Goal: Information Seeking & Learning: Learn about a topic

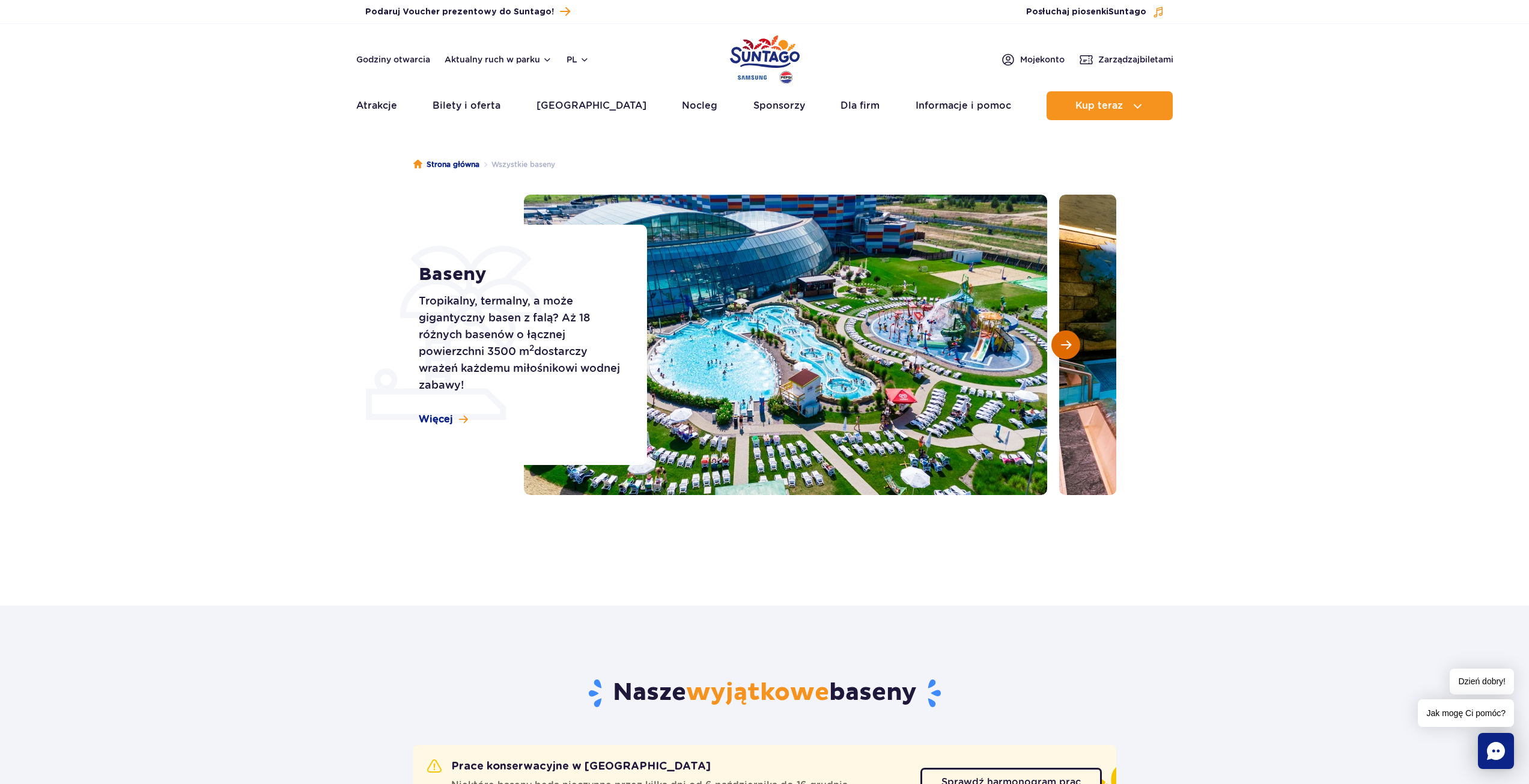
click at [1060, 342] on button "Następny slajd" at bounding box center [1065, 345] width 29 height 29
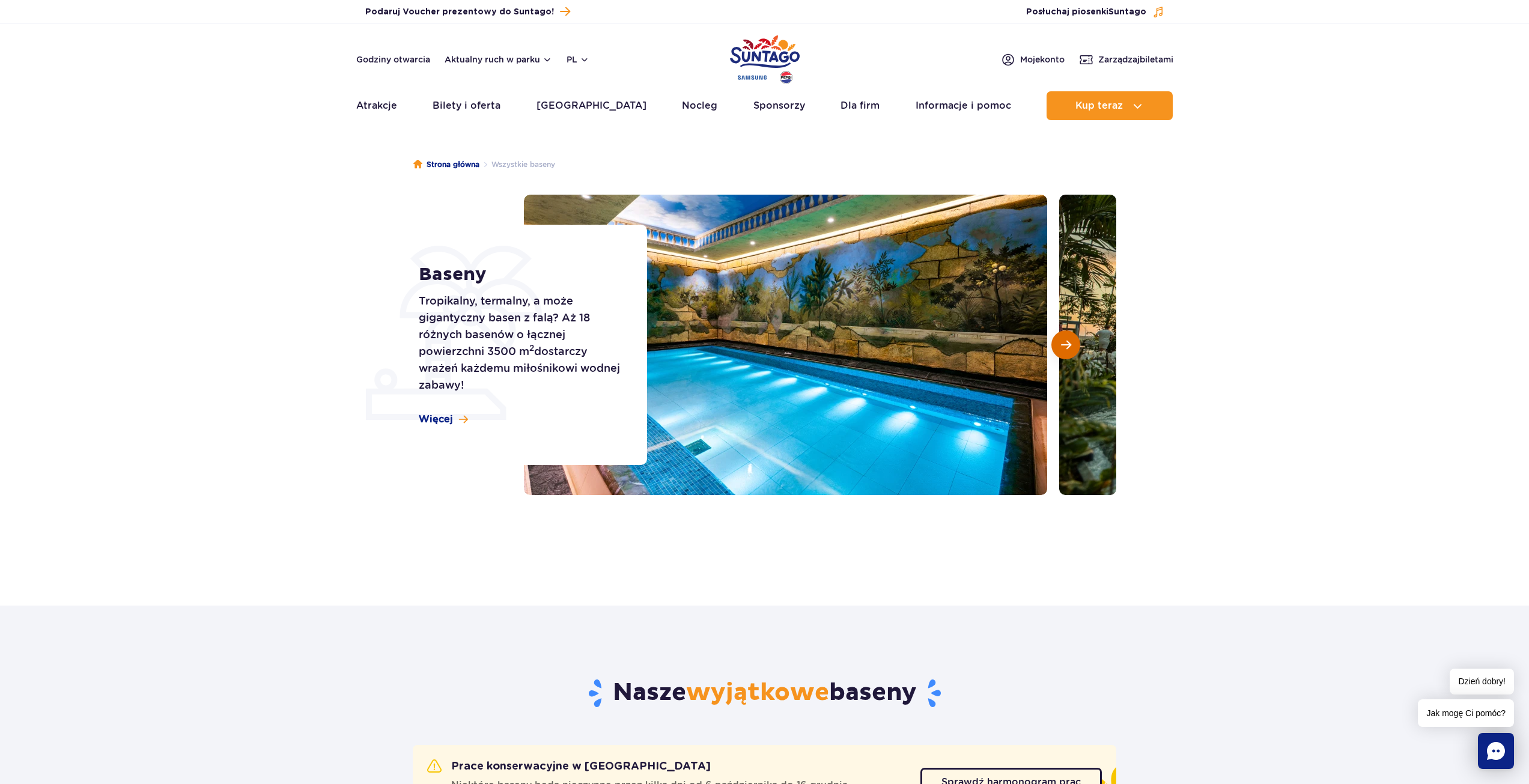
click at [1060, 342] on button "Następny slajd" at bounding box center [1065, 345] width 29 height 29
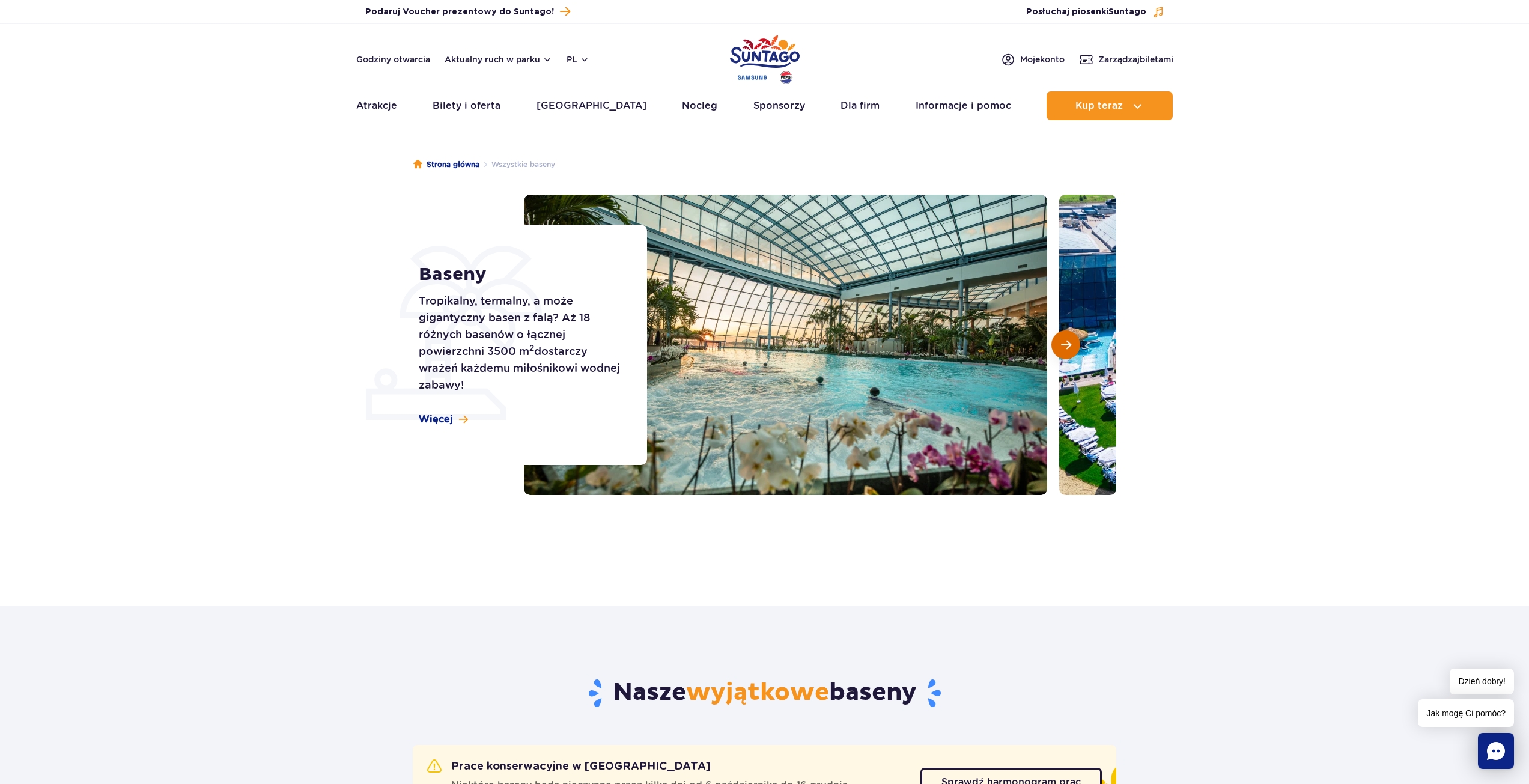
click at [1060, 342] on button "Następny slajd" at bounding box center [1065, 345] width 29 height 29
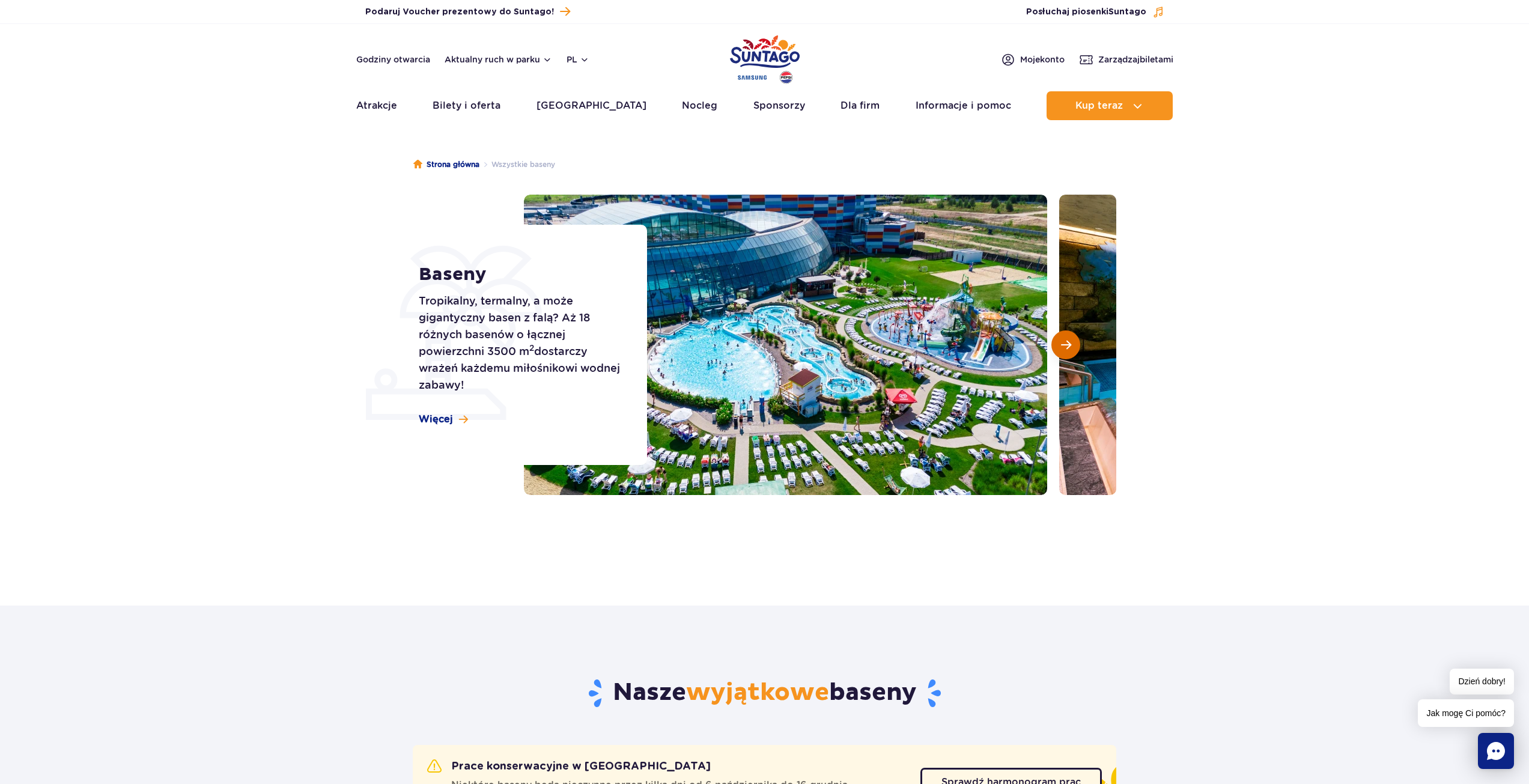
click at [1060, 342] on button "Następny slajd" at bounding box center [1065, 345] width 29 height 29
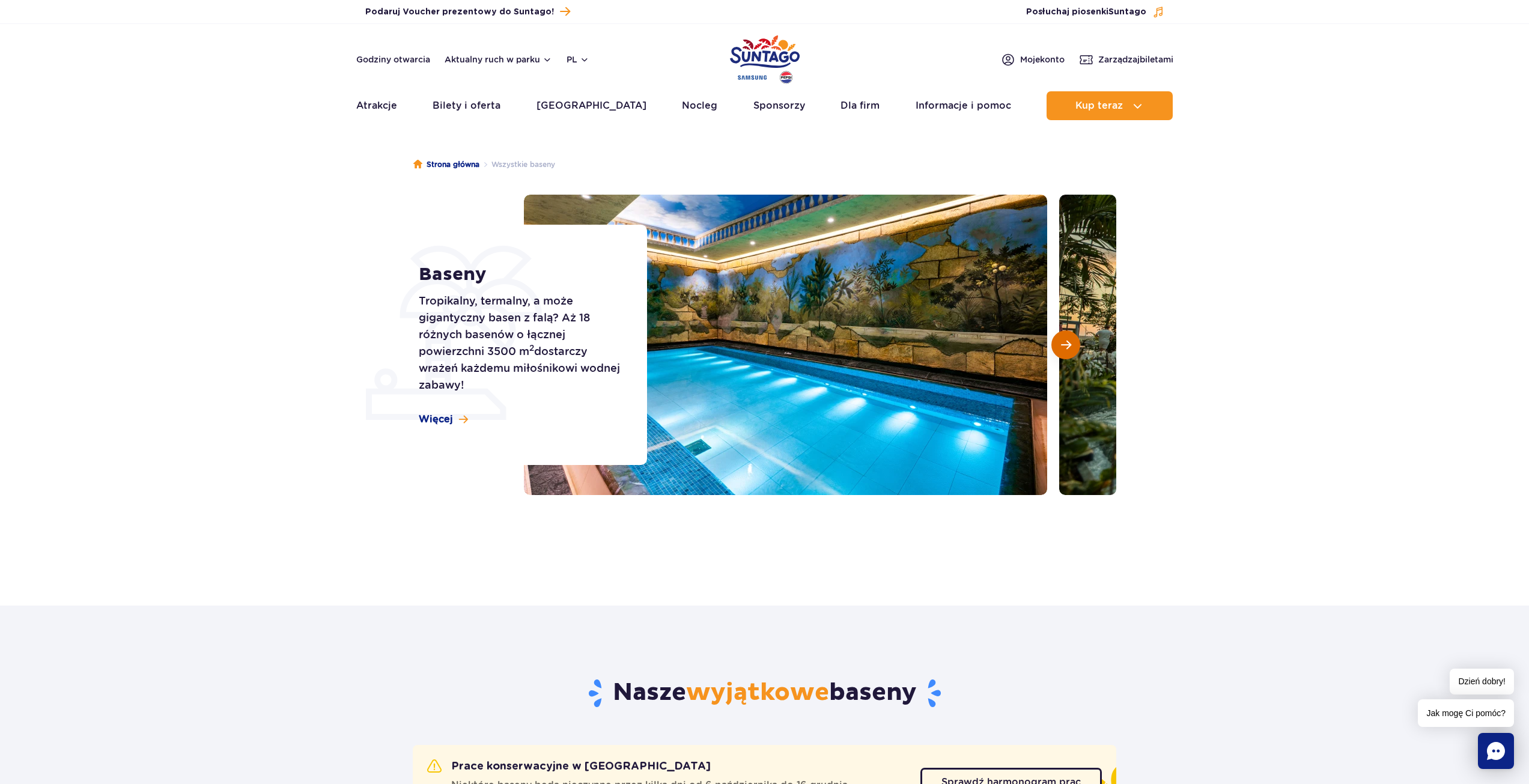
click at [1060, 342] on button "Następny slajd" at bounding box center [1065, 345] width 29 height 29
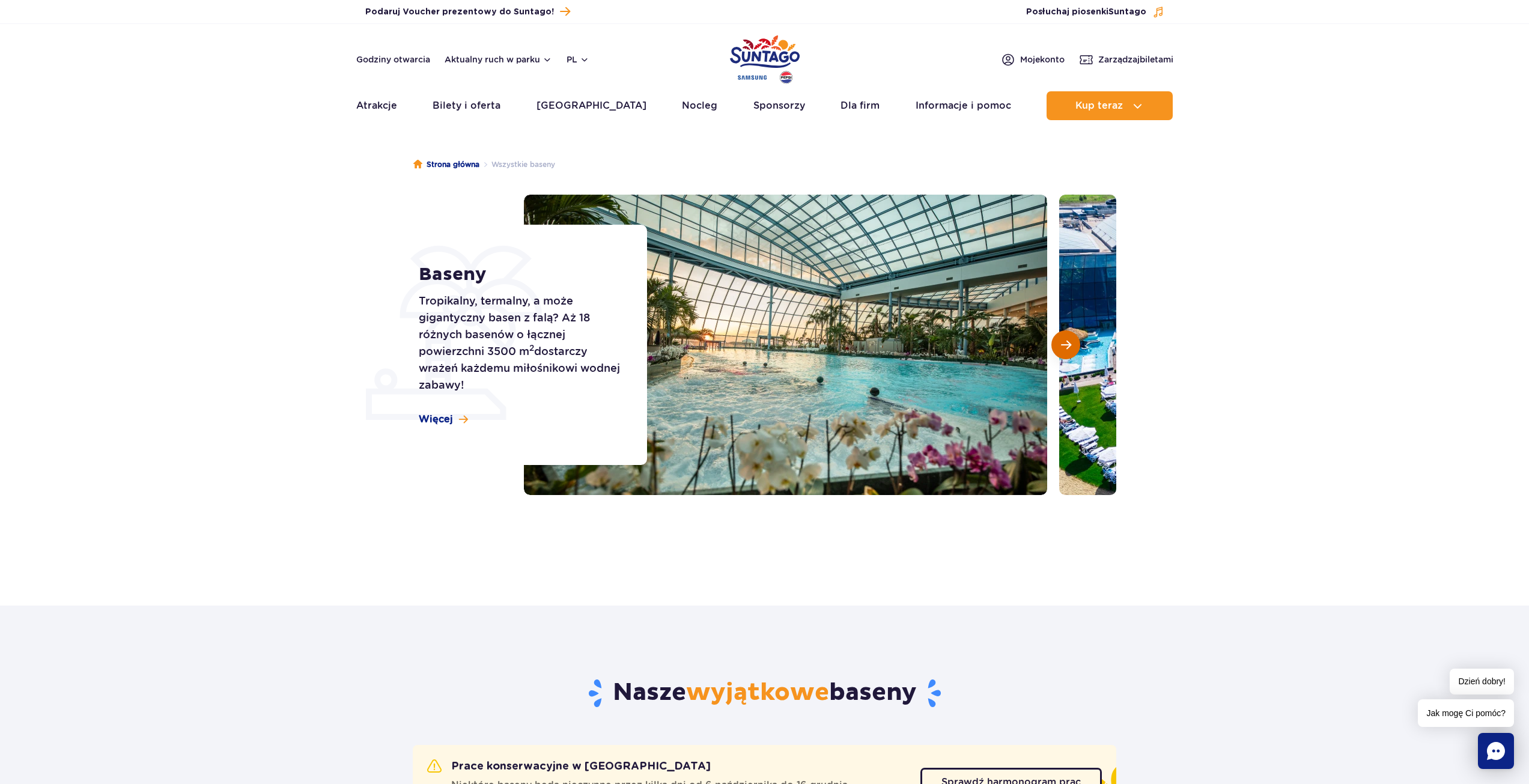
click at [1060, 342] on button "Następny slajd" at bounding box center [1065, 345] width 29 height 29
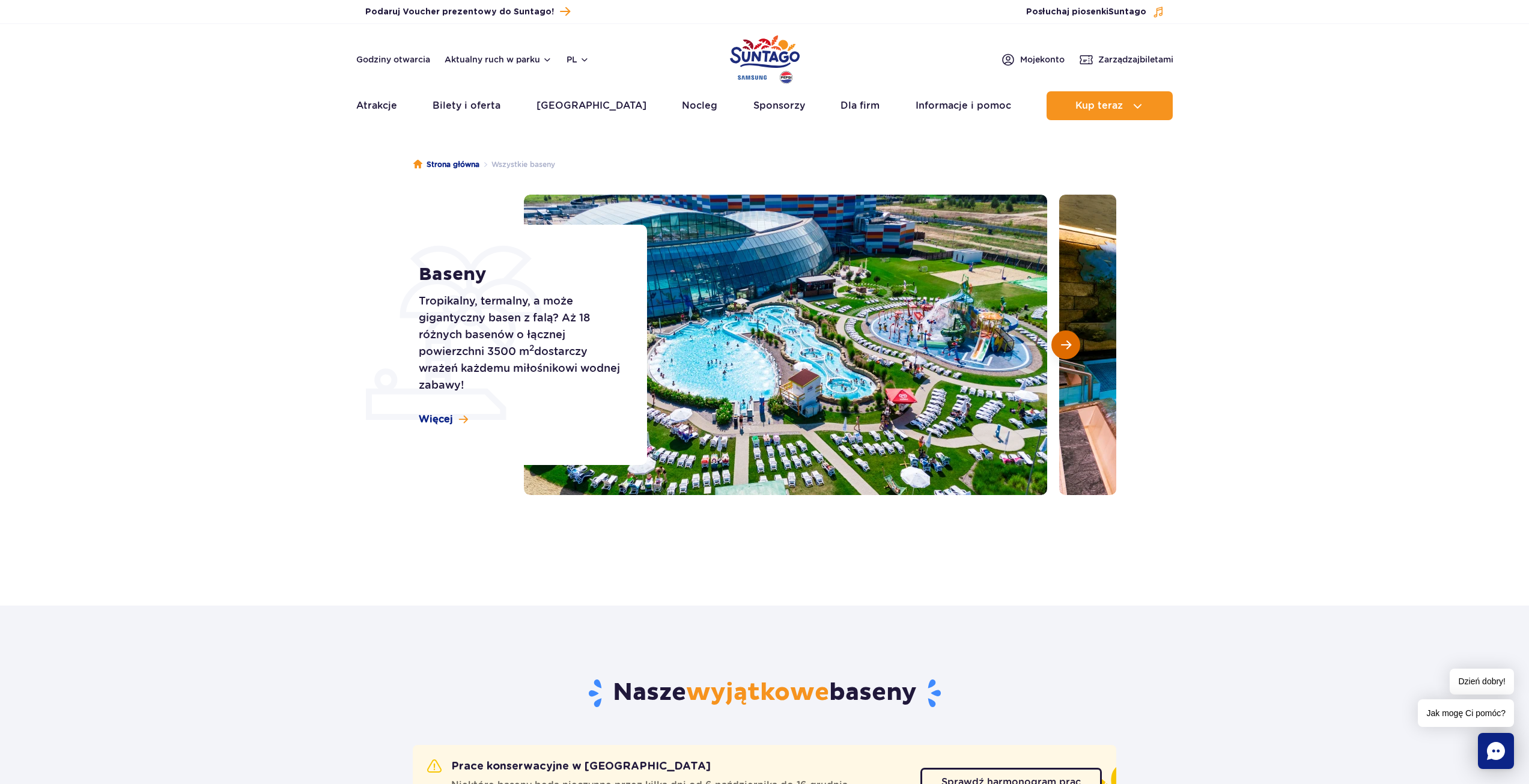
click at [1060, 342] on button "Następny slajd" at bounding box center [1065, 345] width 29 height 29
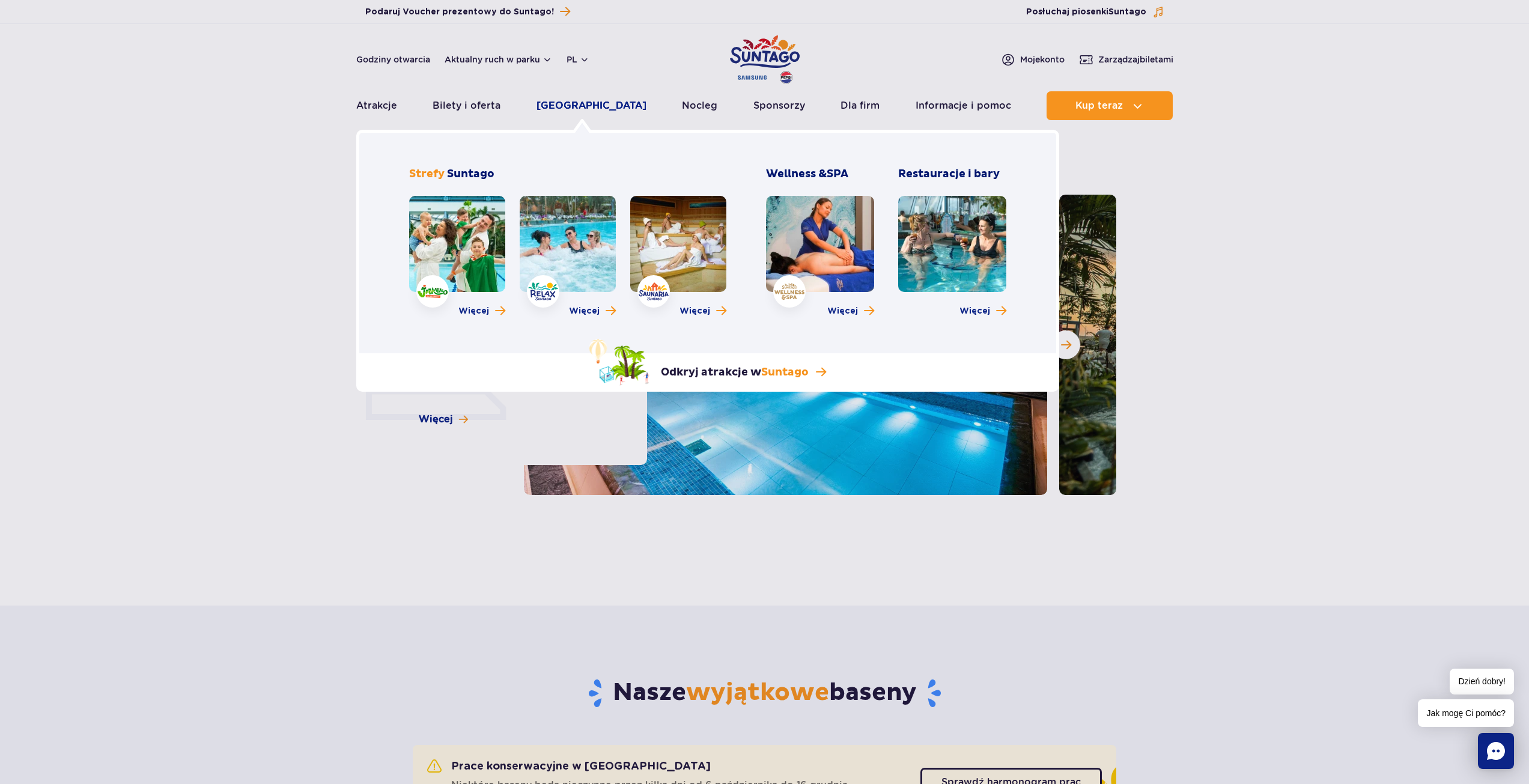
click at [592, 106] on link "[GEOGRAPHIC_DATA]" at bounding box center [591, 105] width 110 height 29
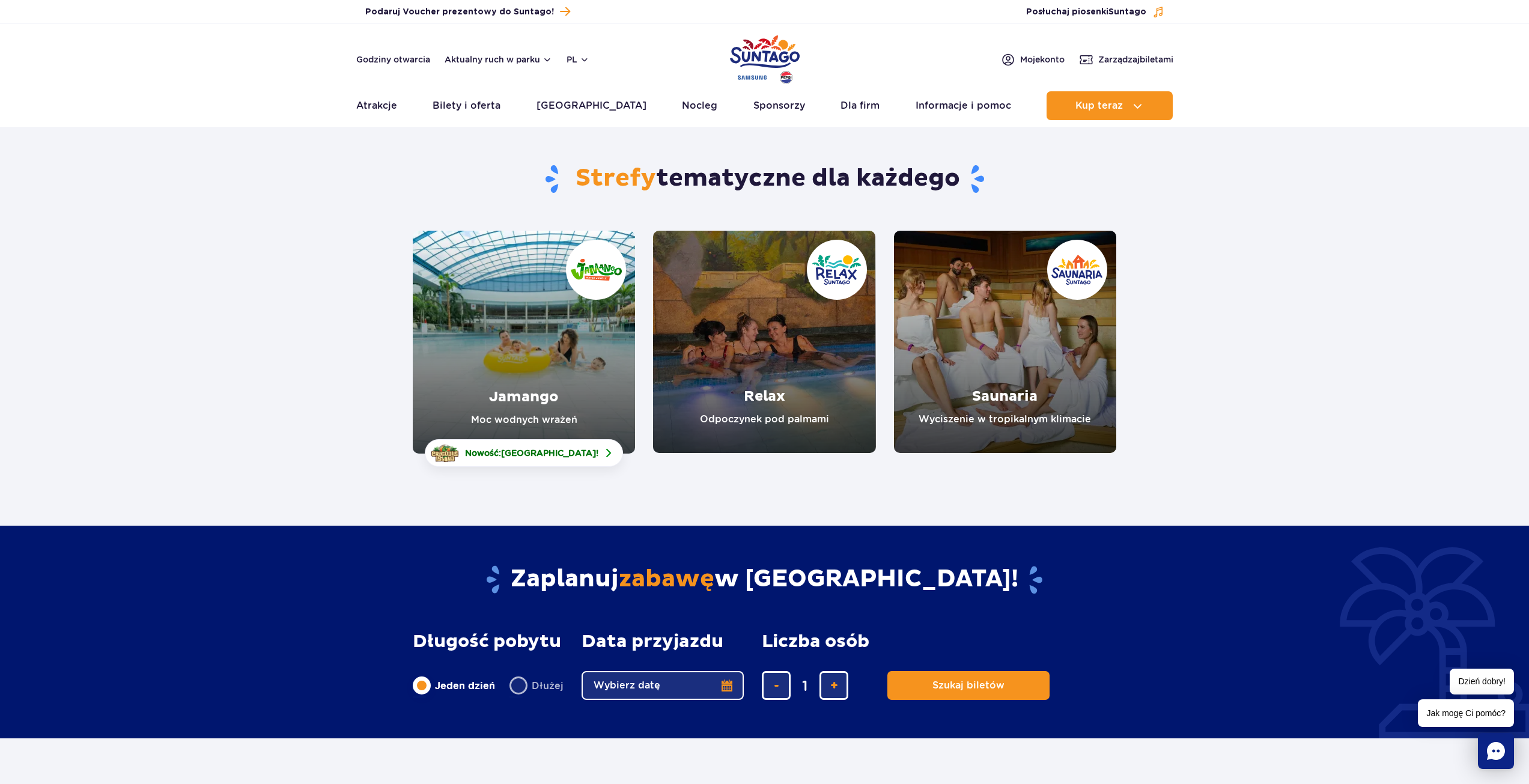
click at [570, 320] on link "Jamango" at bounding box center [524, 342] width 223 height 223
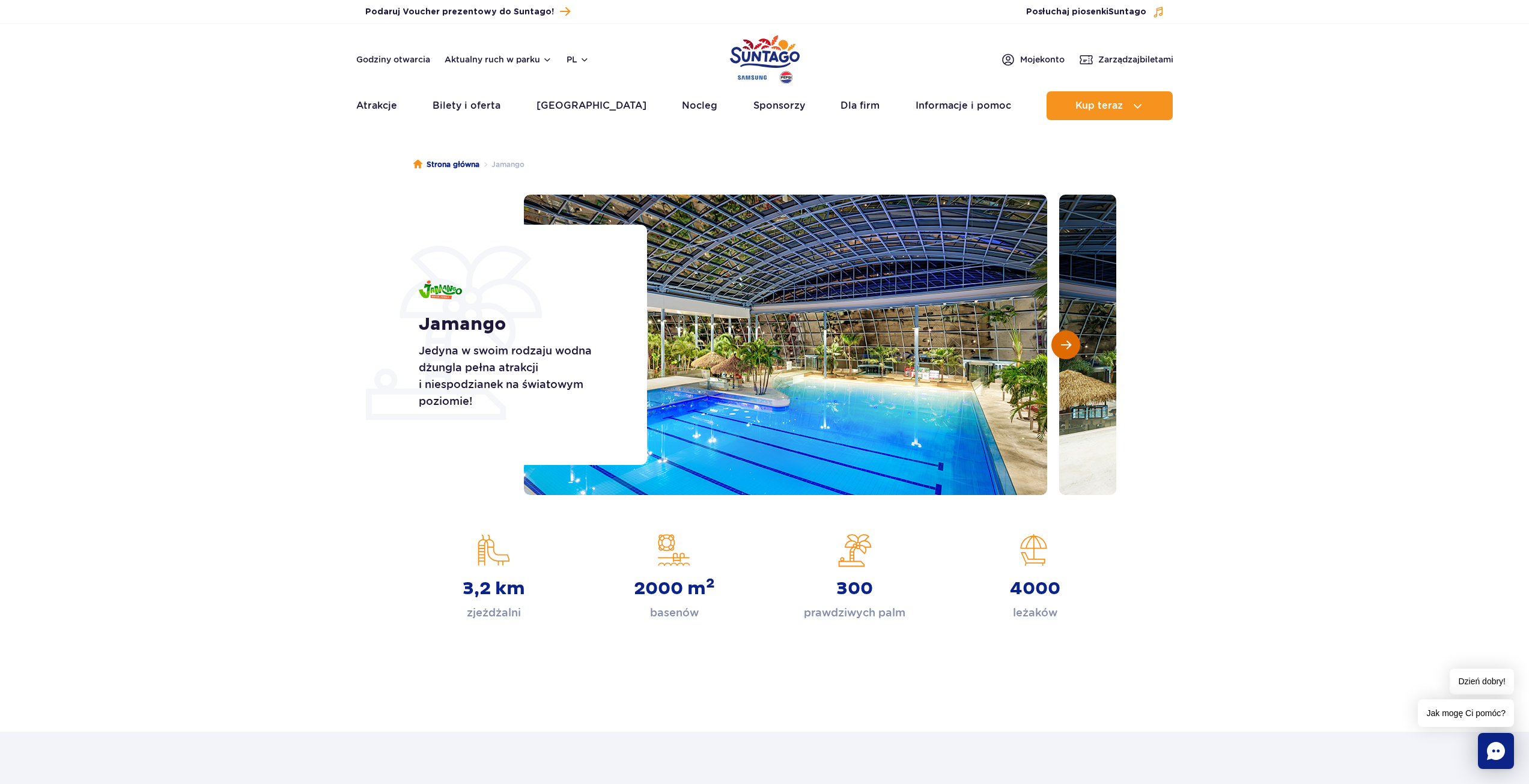
click at [1070, 341] on span "Następny slajd" at bounding box center [1065, 345] width 10 height 11
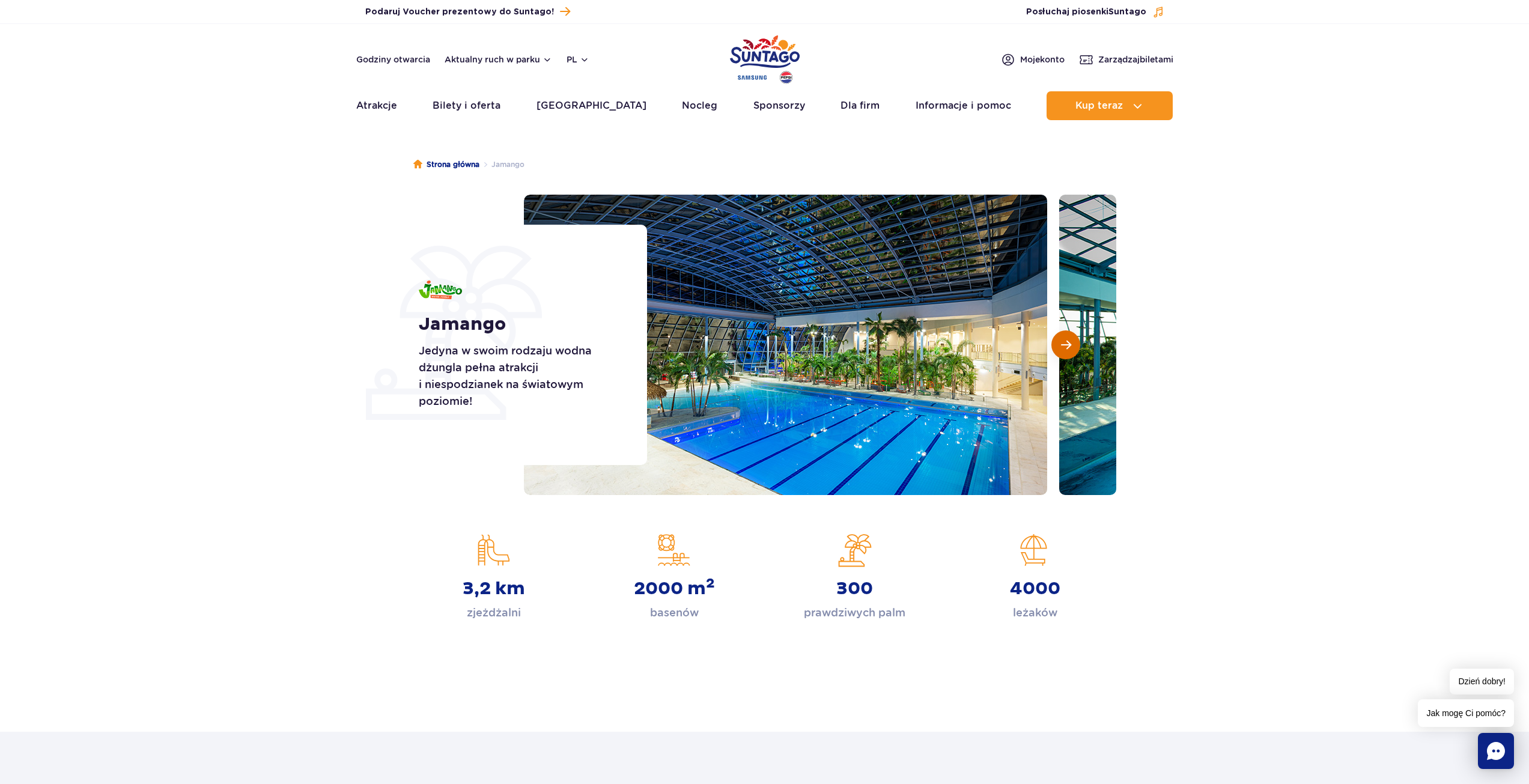
click at [1072, 345] on button "Następny slajd" at bounding box center [1065, 345] width 29 height 29
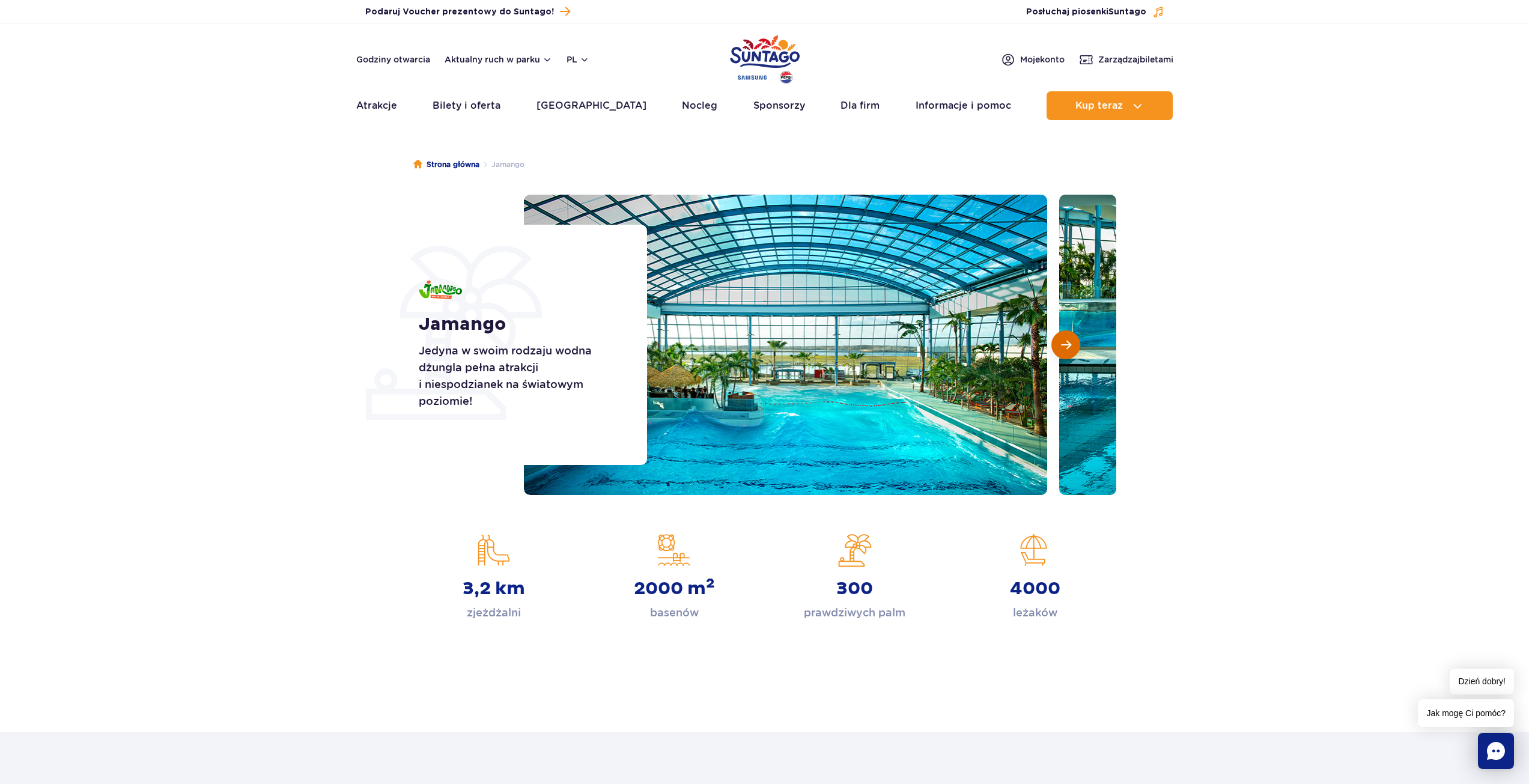
click at [1072, 345] on button "Następny slajd" at bounding box center [1065, 345] width 29 height 29
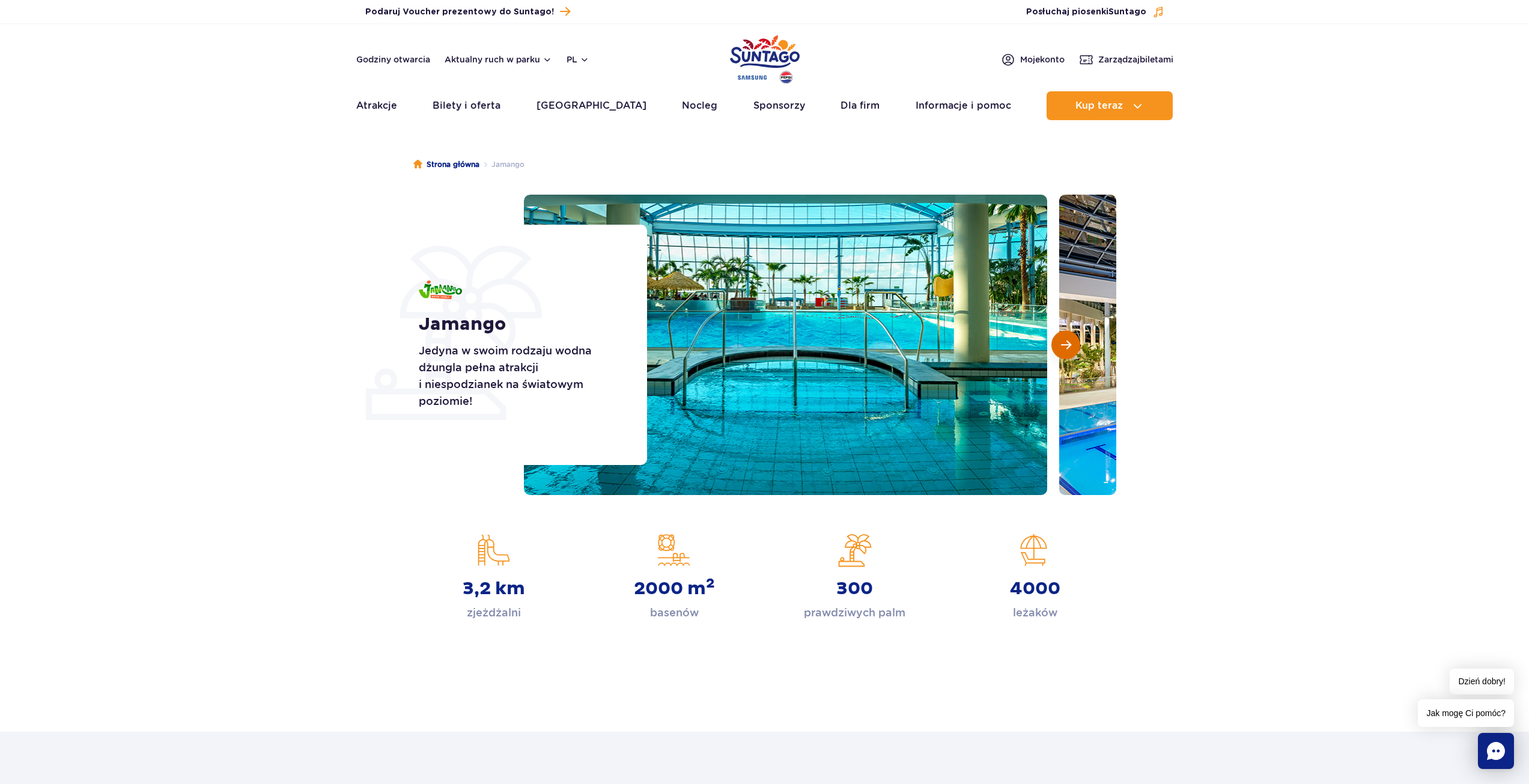
click at [1072, 345] on button "Następny slajd" at bounding box center [1065, 345] width 29 height 29
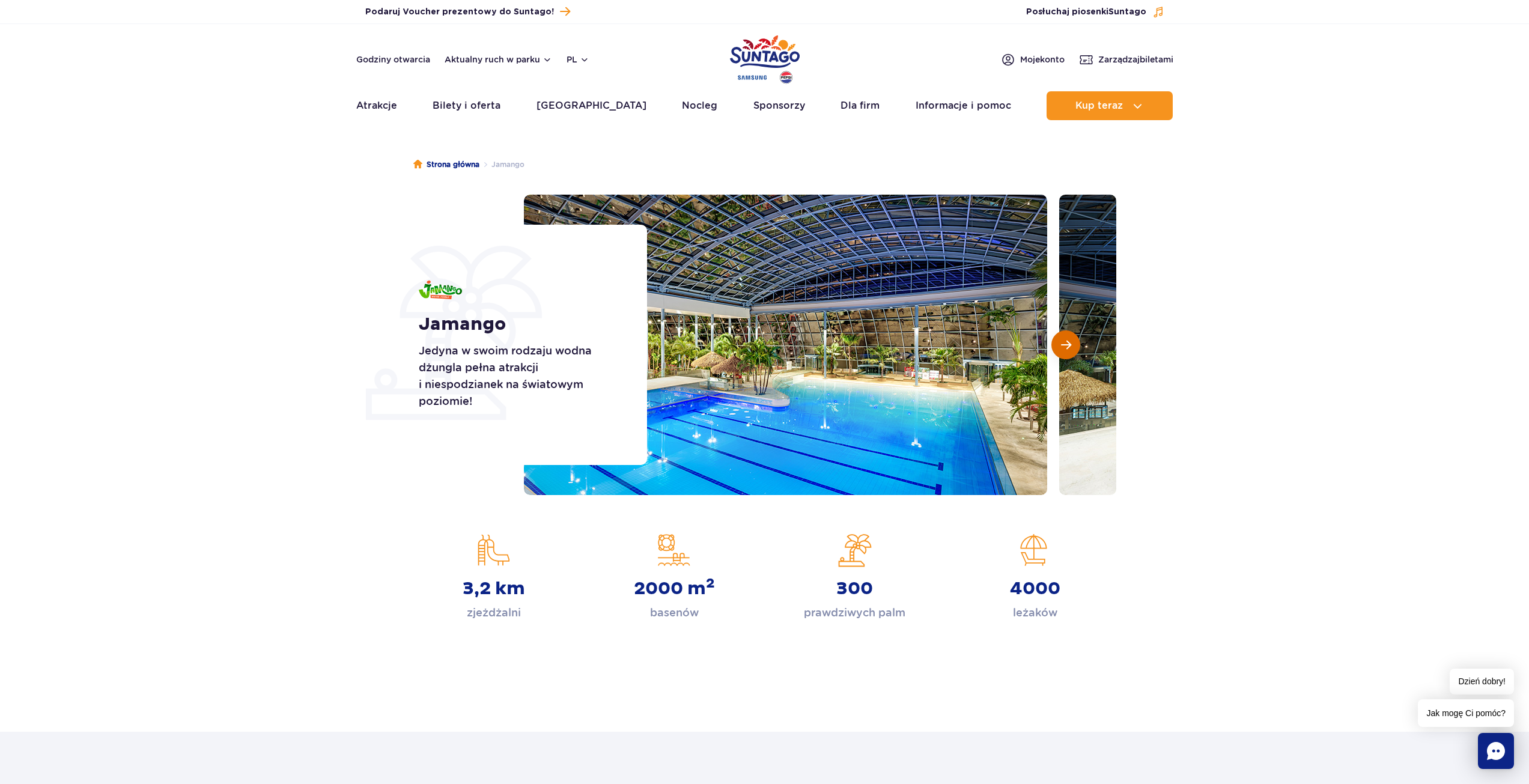
click at [1072, 345] on button "Następny slajd" at bounding box center [1065, 345] width 29 height 29
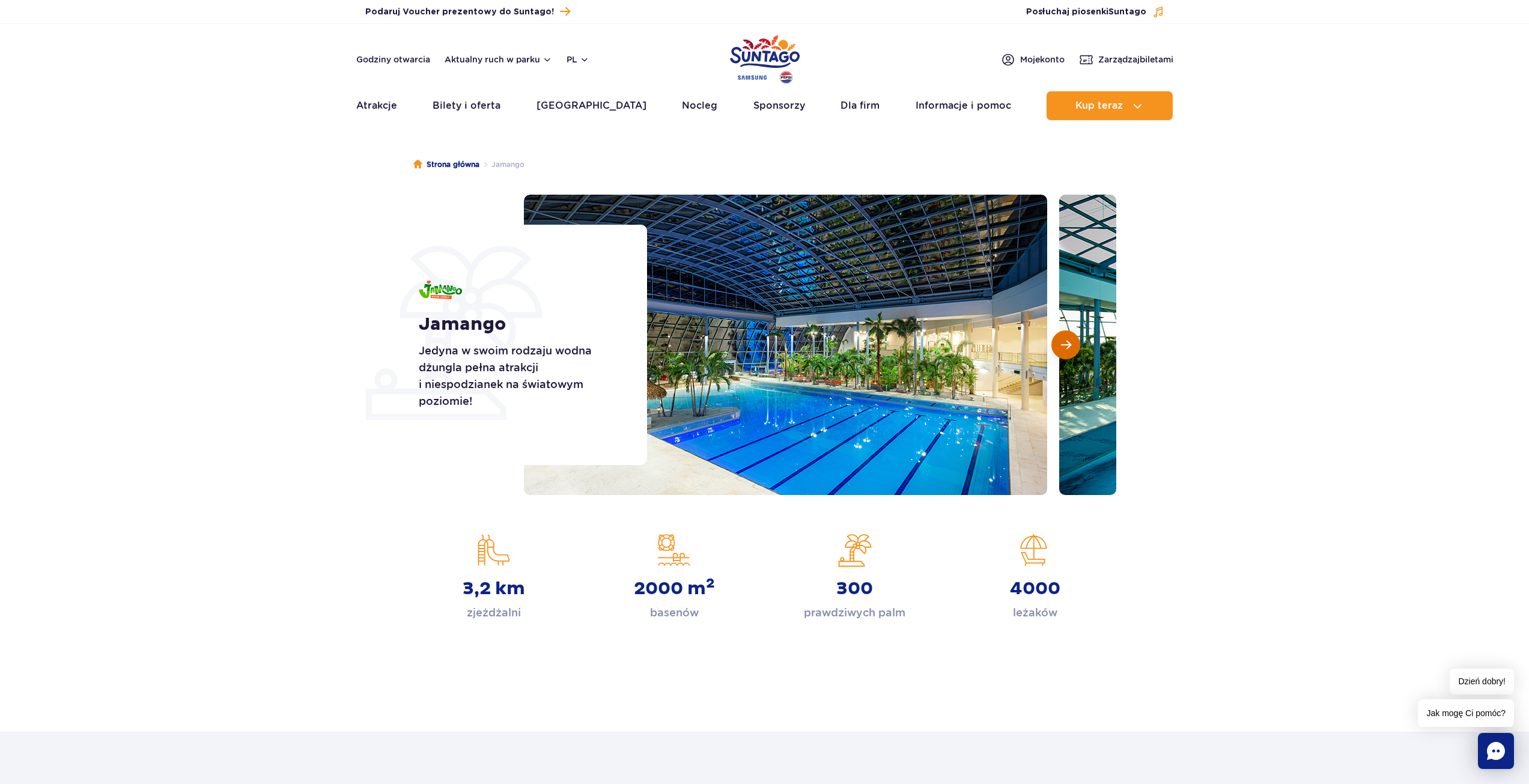
click at [1072, 345] on button "Następny slajd" at bounding box center [1065, 345] width 29 height 29
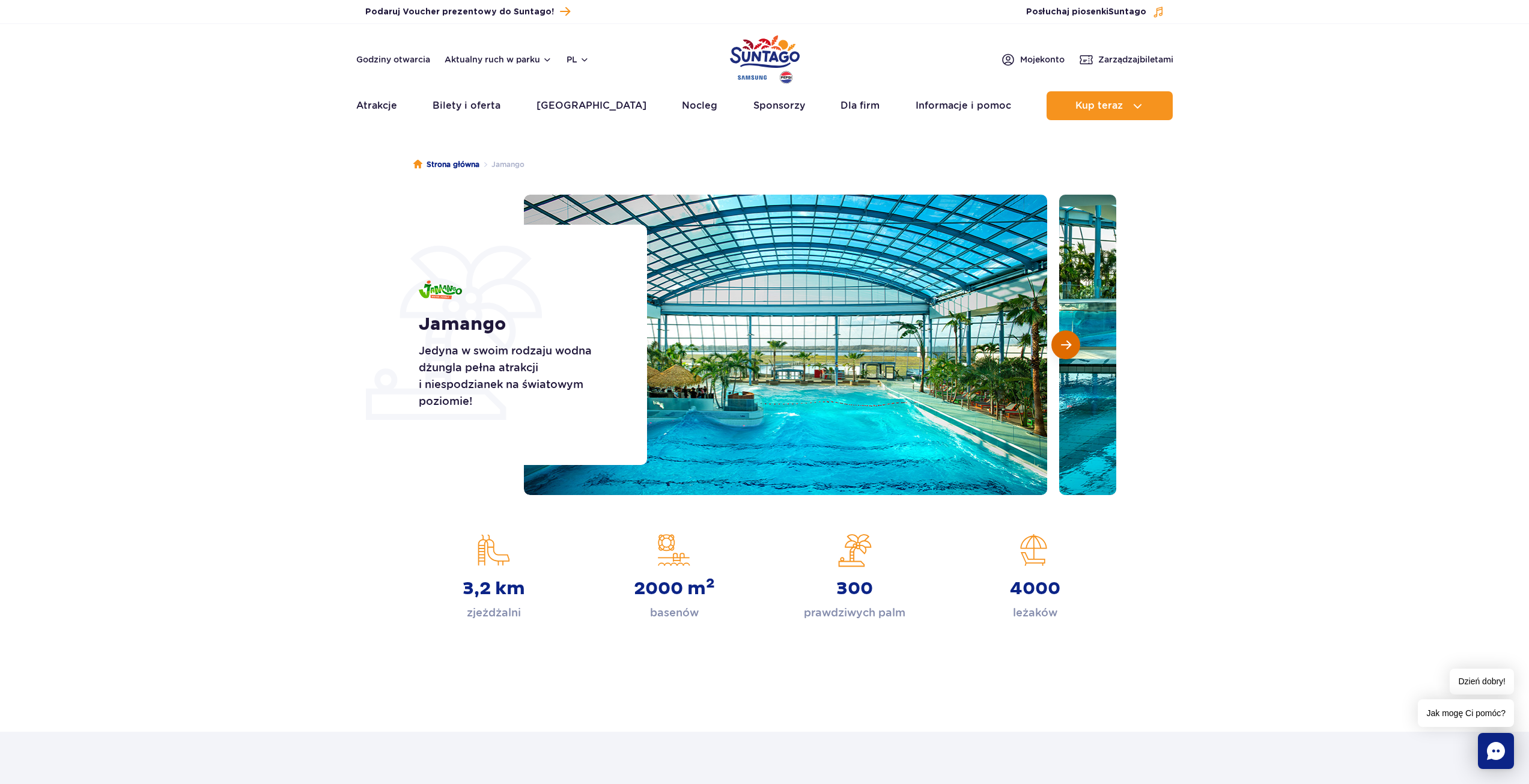
click at [1072, 345] on button "Następny slajd" at bounding box center [1065, 345] width 29 height 29
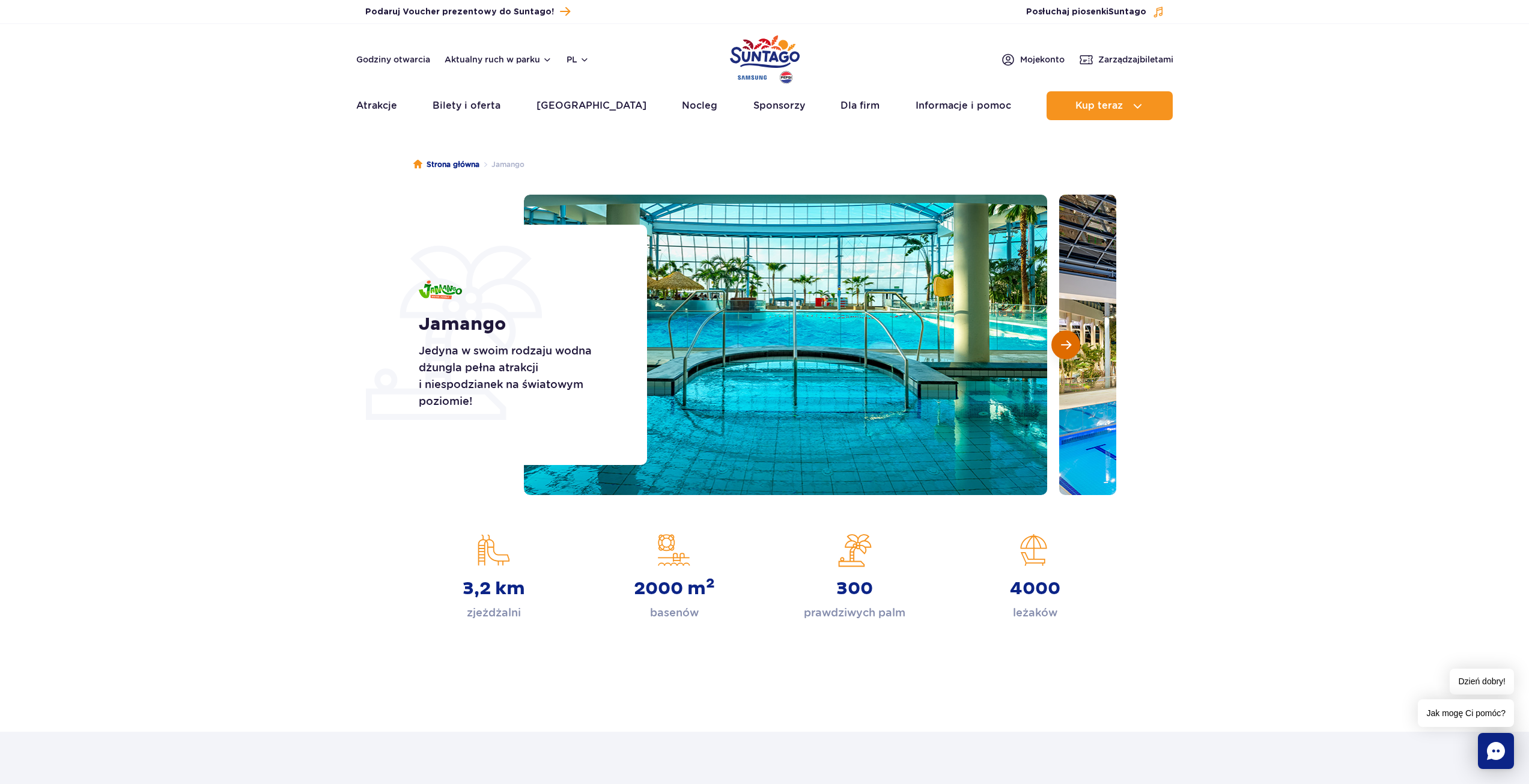
click at [1072, 345] on button "Następny slajd" at bounding box center [1065, 345] width 29 height 29
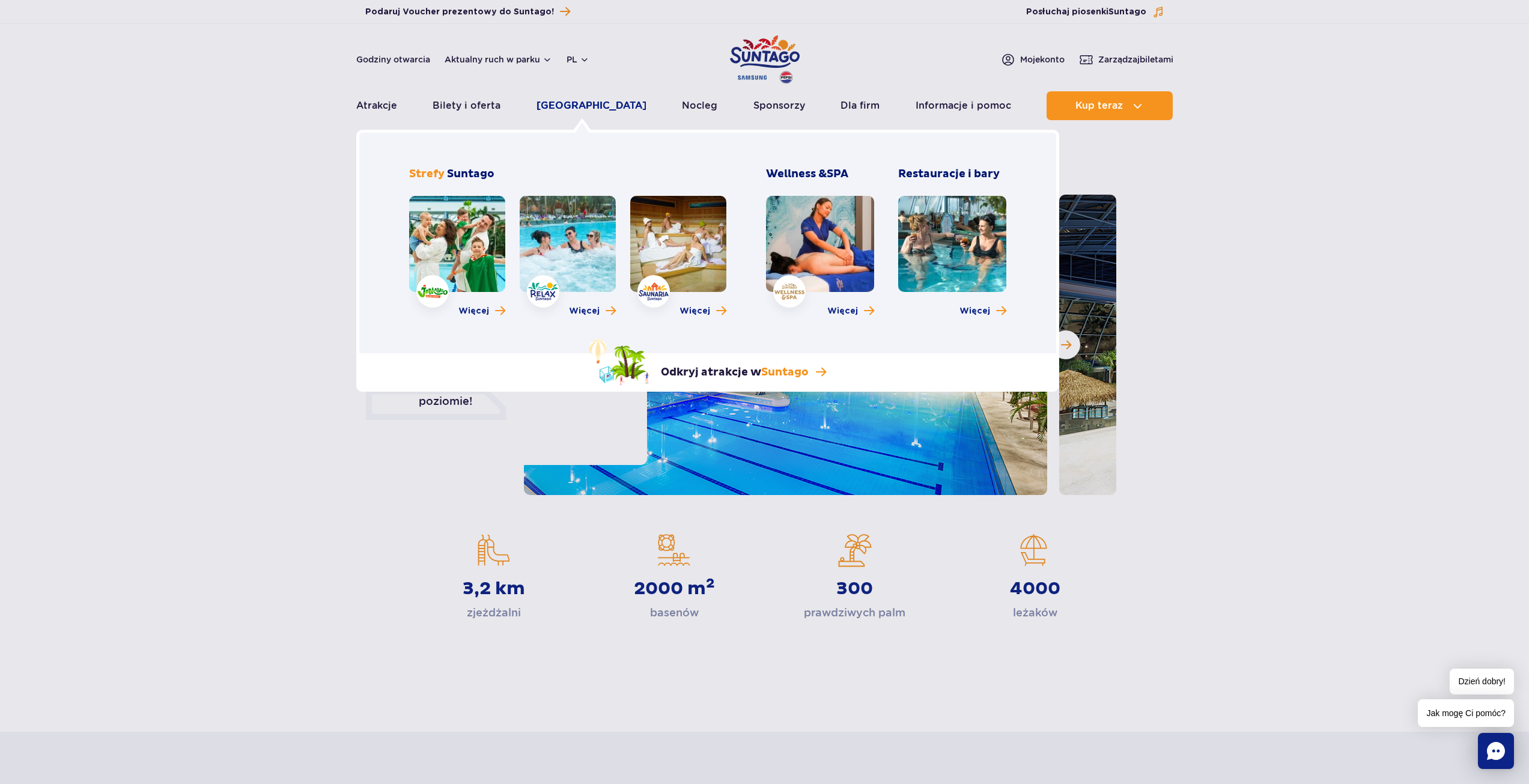
click at [605, 109] on link "[GEOGRAPHIC_DATA]" at bounding box center [591, 105] width 110 height 29
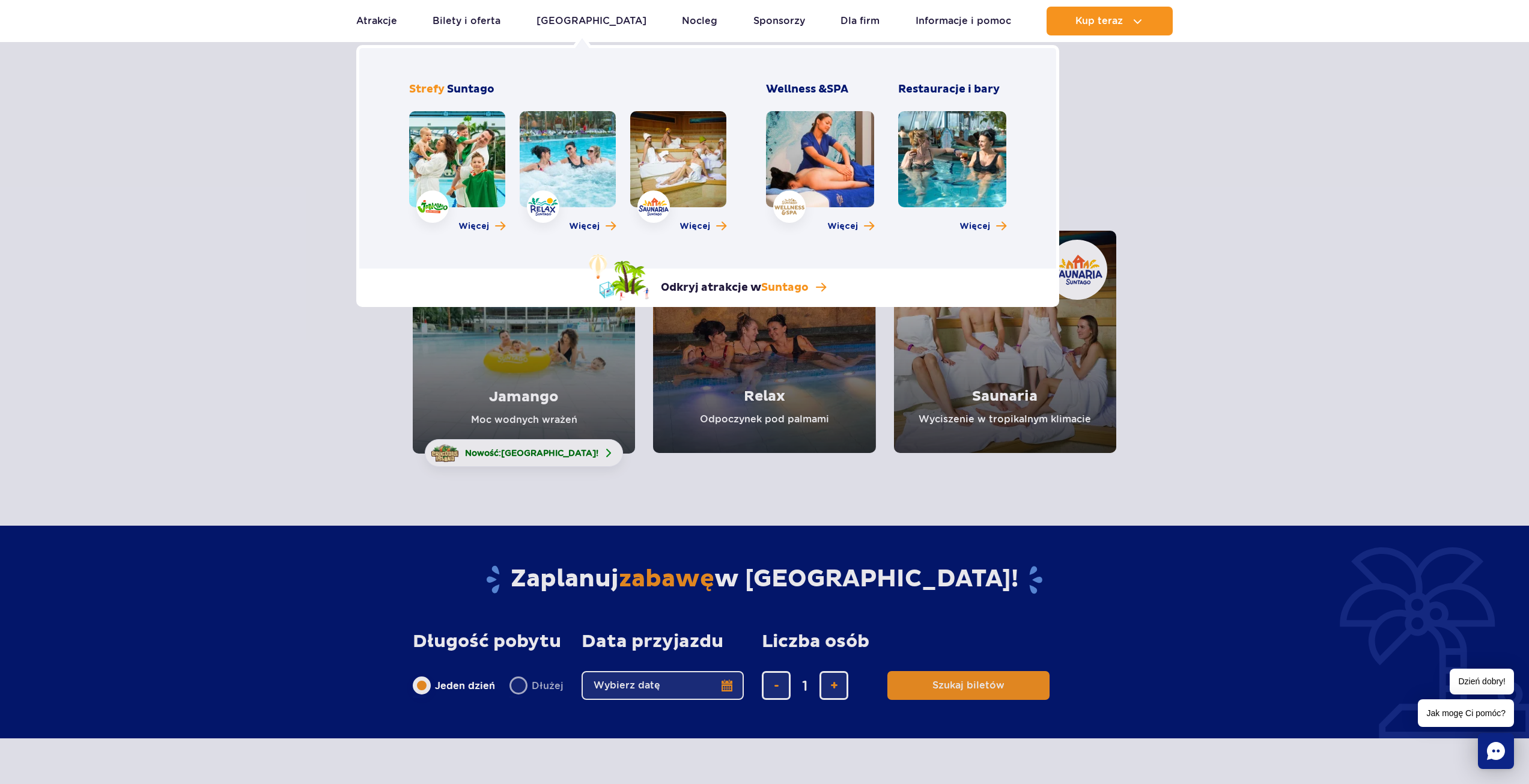
scroll to position [60, 0]
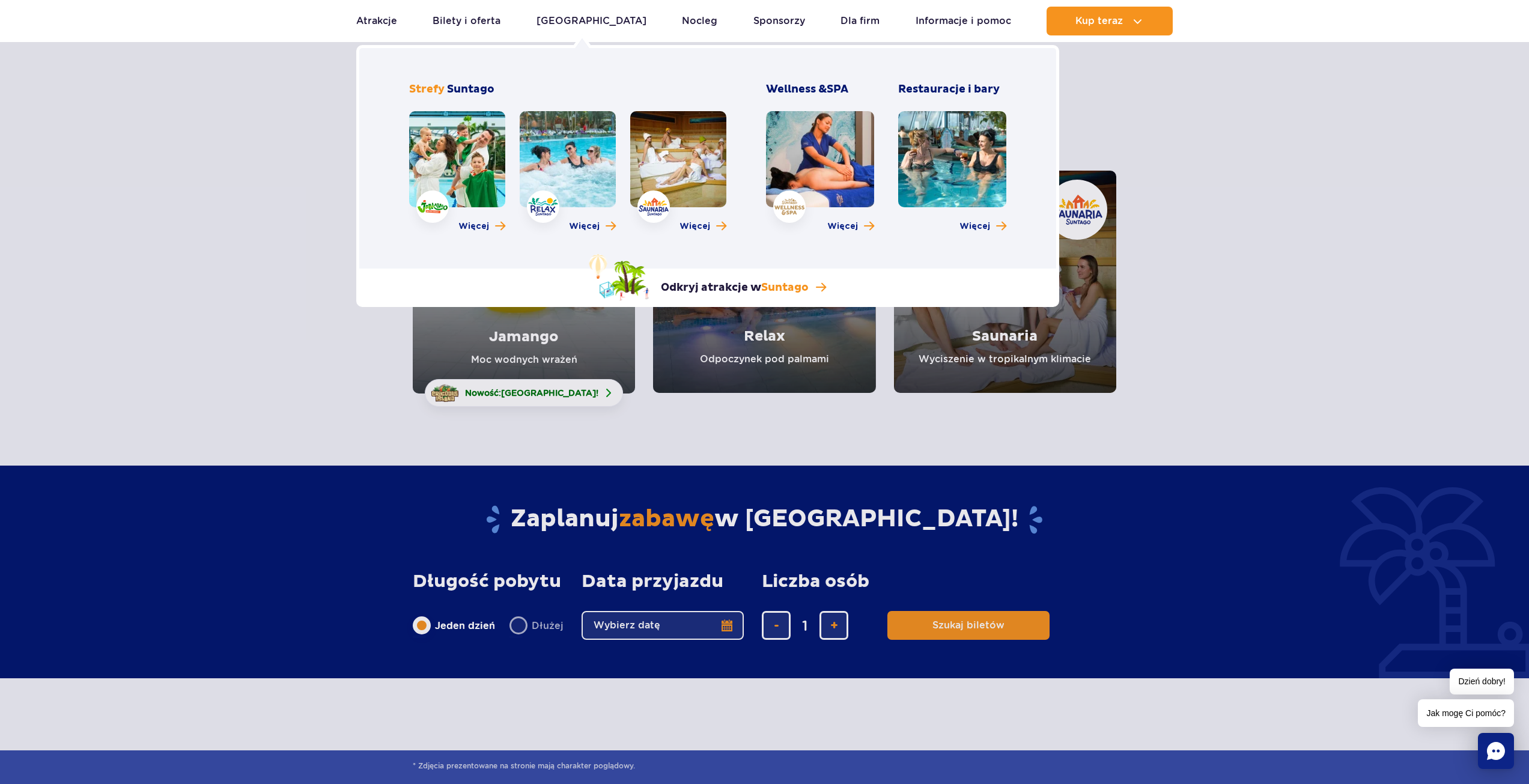
click at [482, 180] on link at bounding box center [457, 159] width 96 height 96
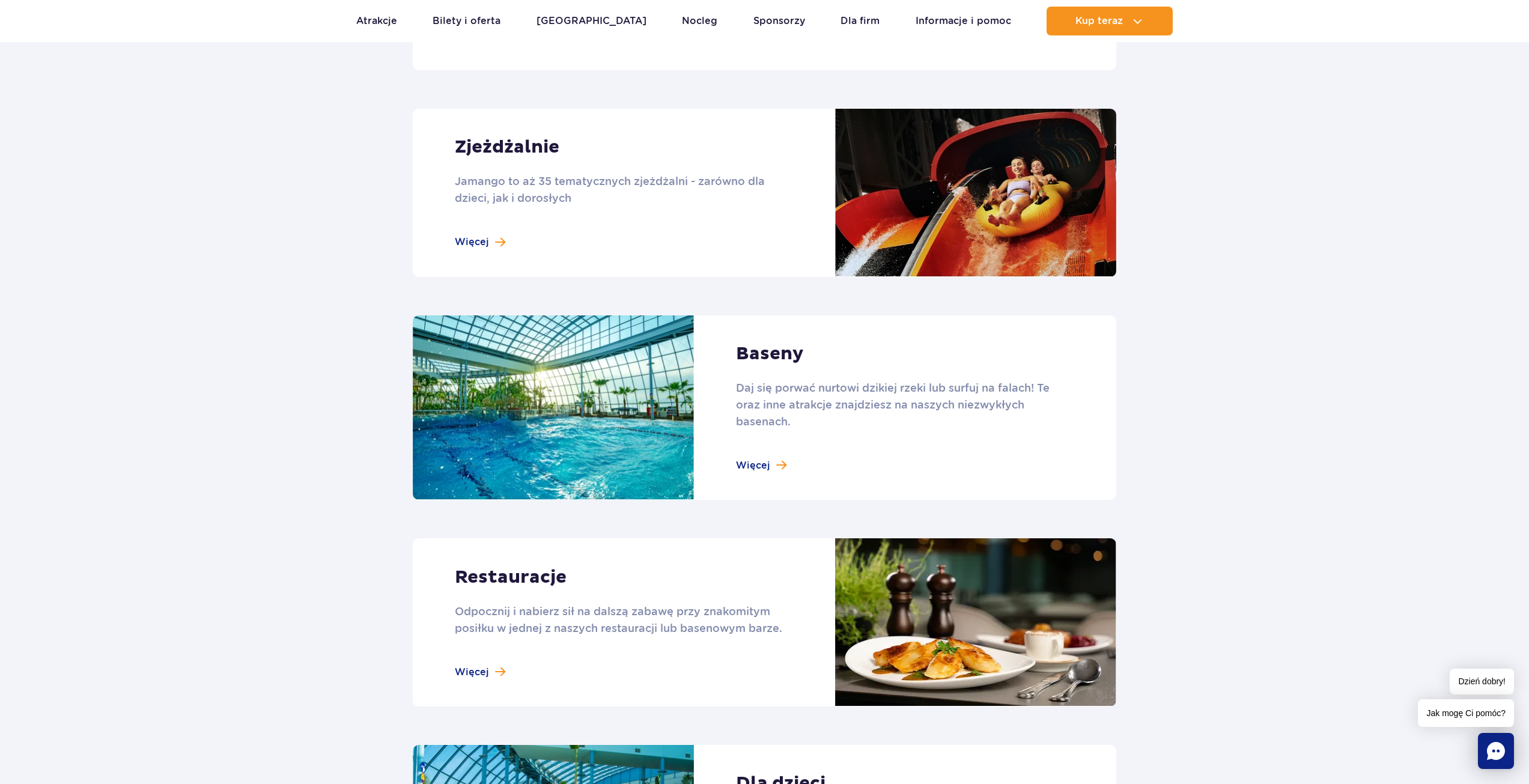
scroll to position [1021, 0]
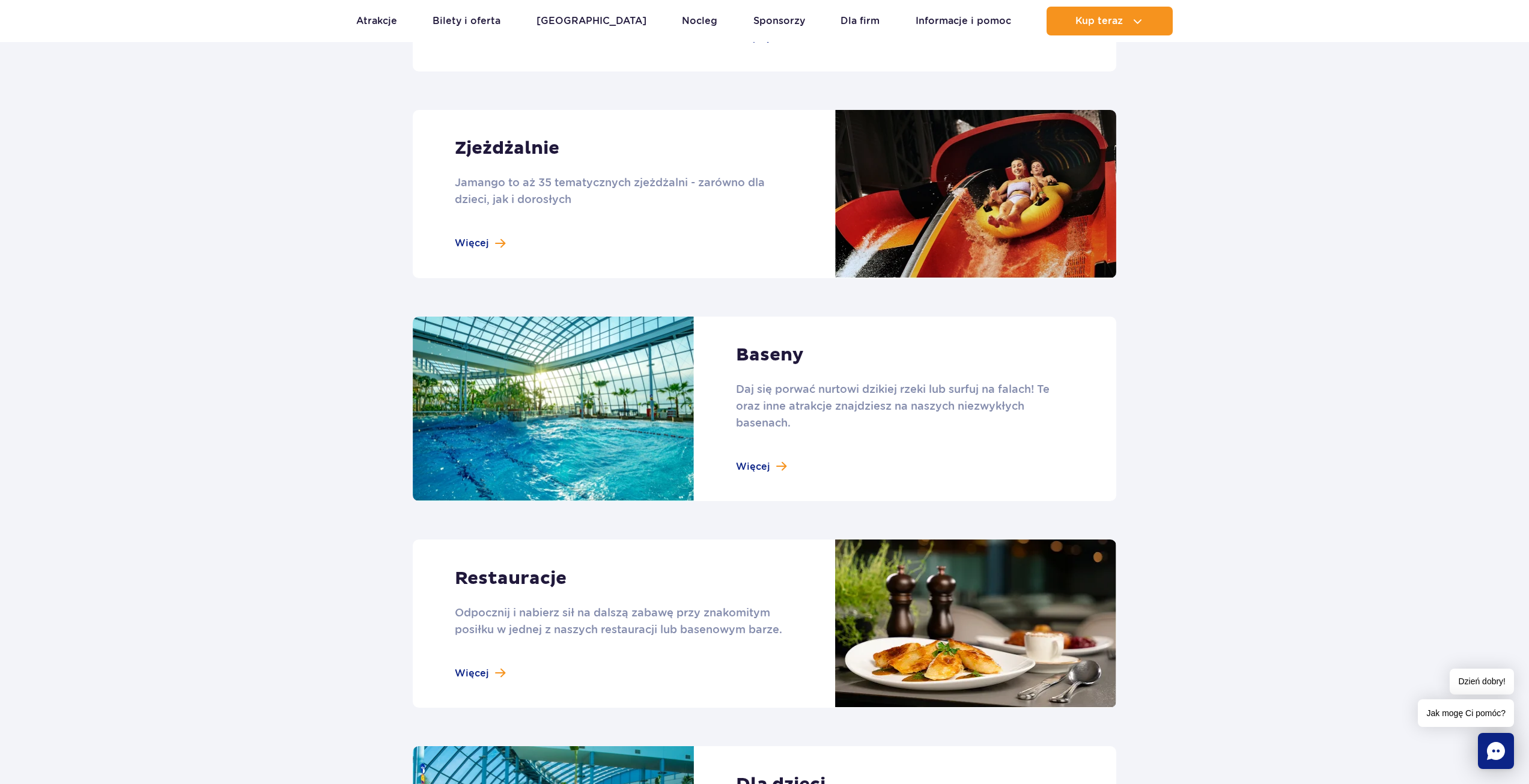
click at [495, 248] on link at bounding box center [764, 194] width 703 height 168
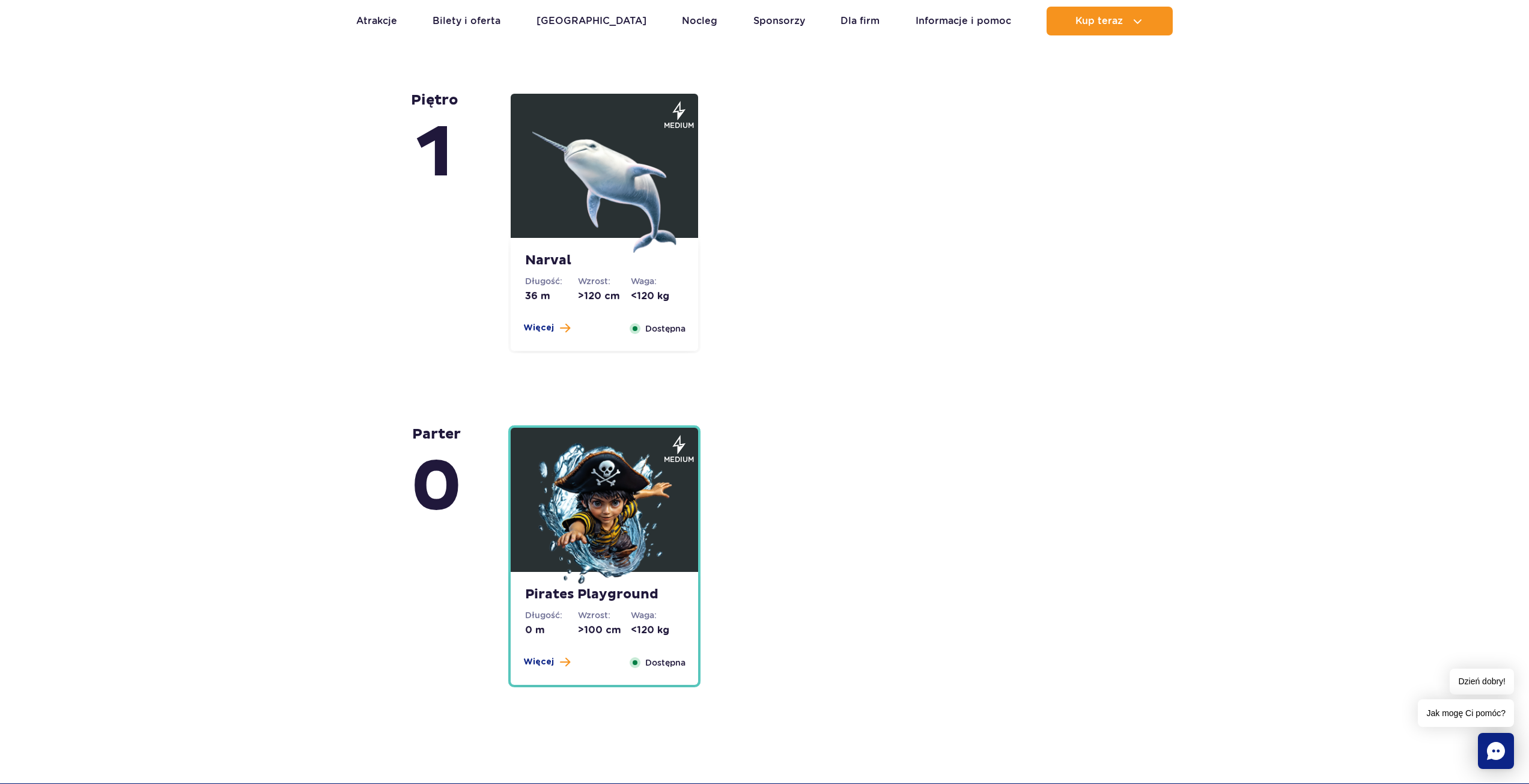
scroll to position [3004, 0]
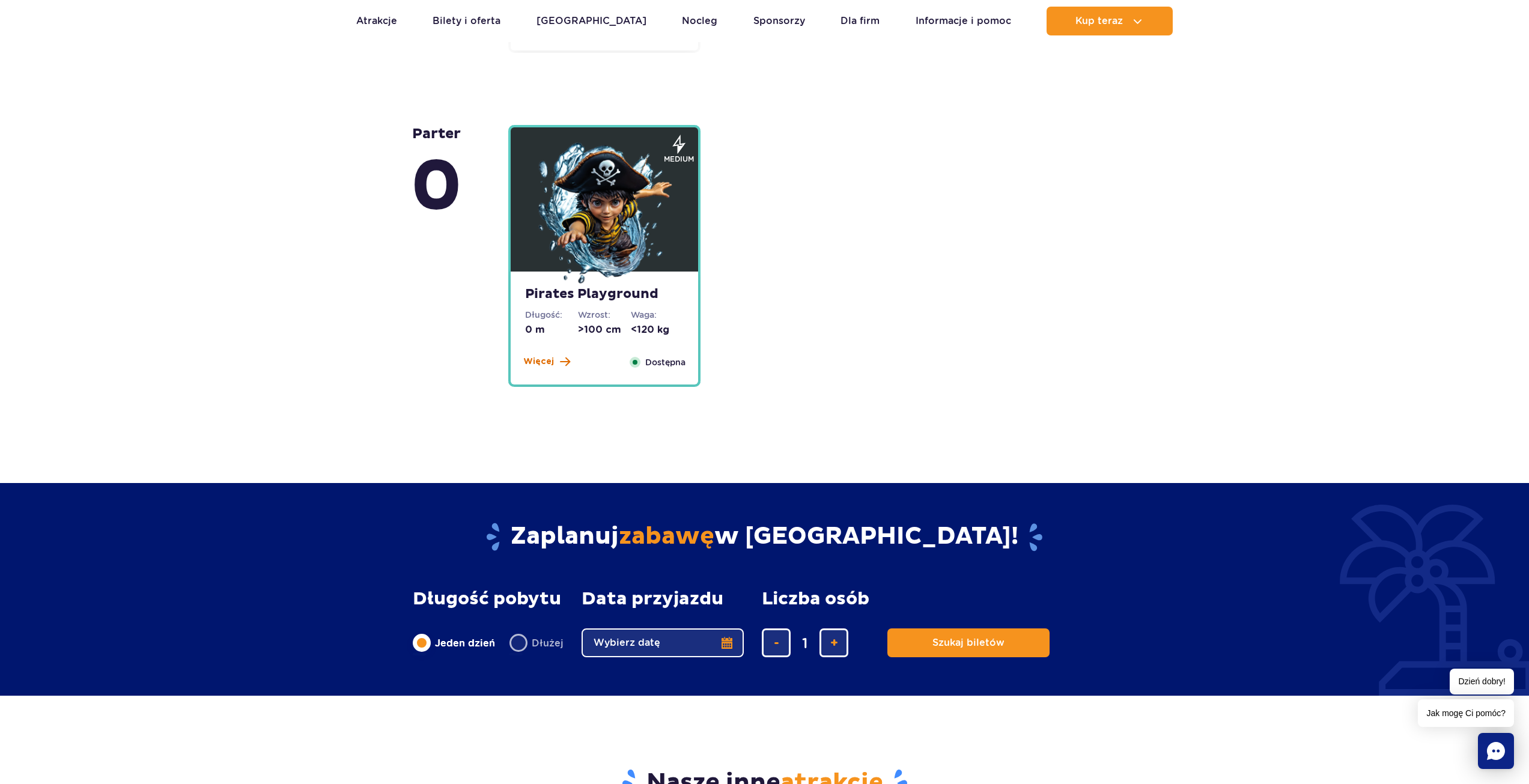
click at [548, 359] on span "Więcej" at bounding box center [538, 362] width 31 height 12
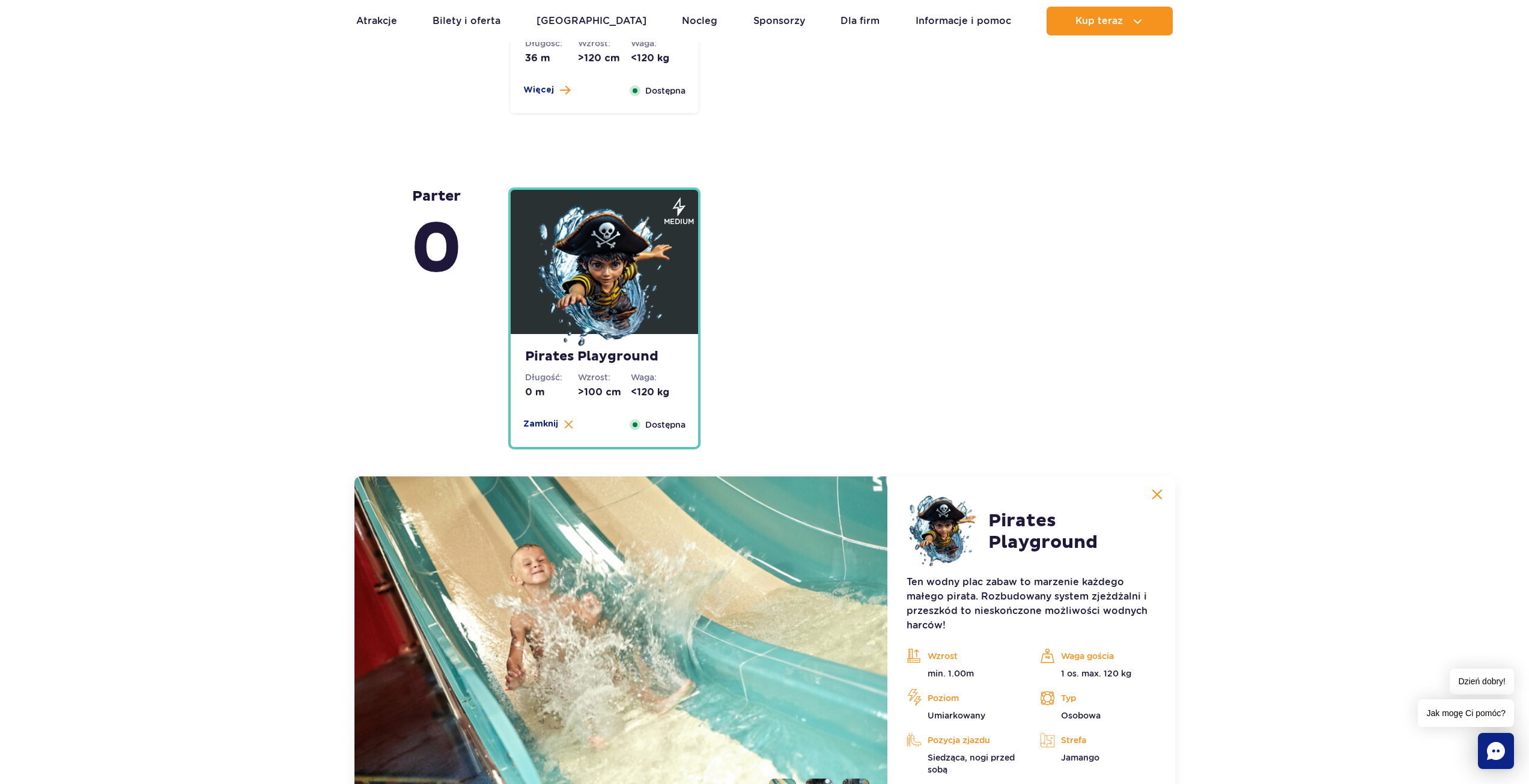
scroll to position [2925, 0]
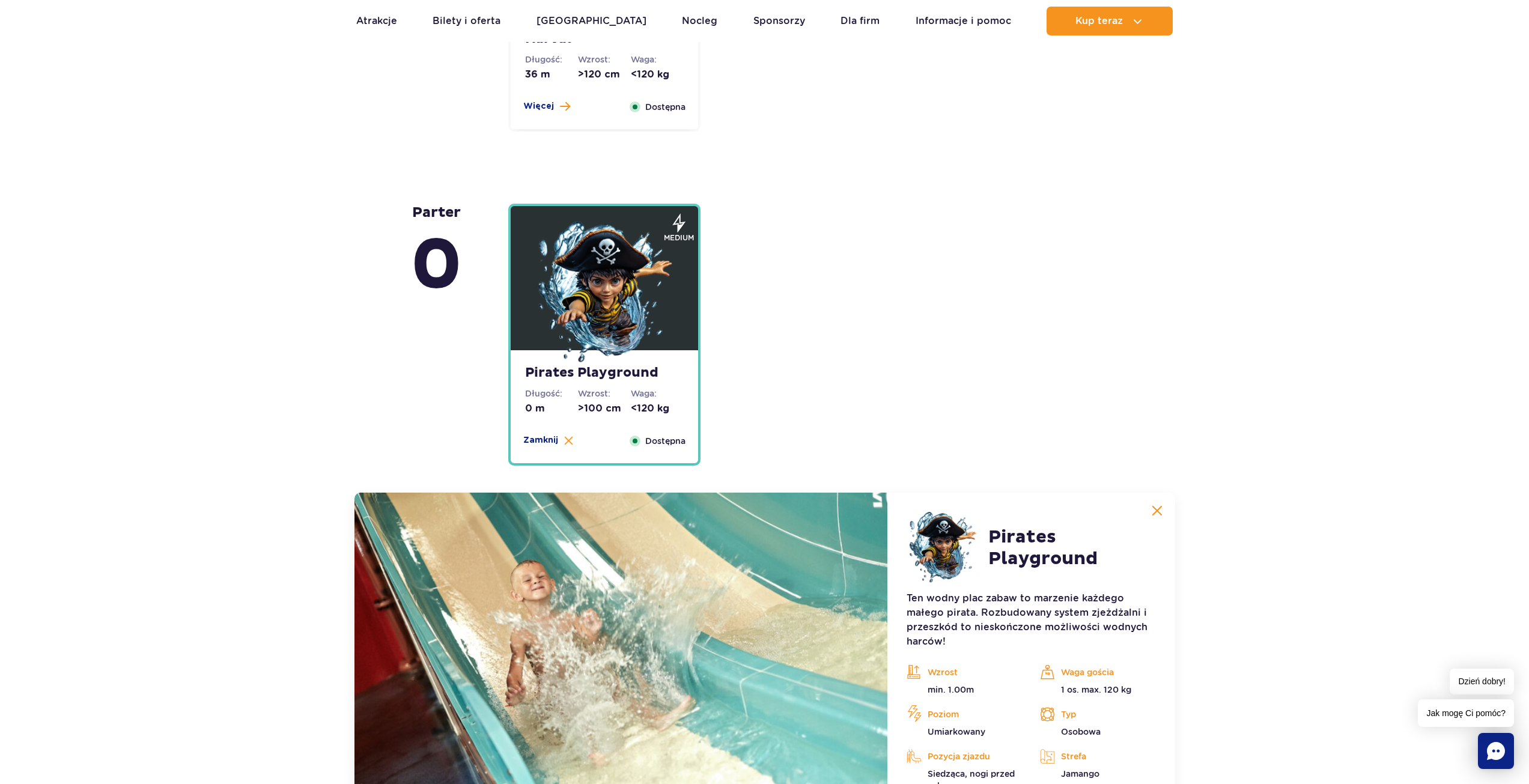
click at [611, 314] on img at bounding box center [604, 293] width 144 height 144
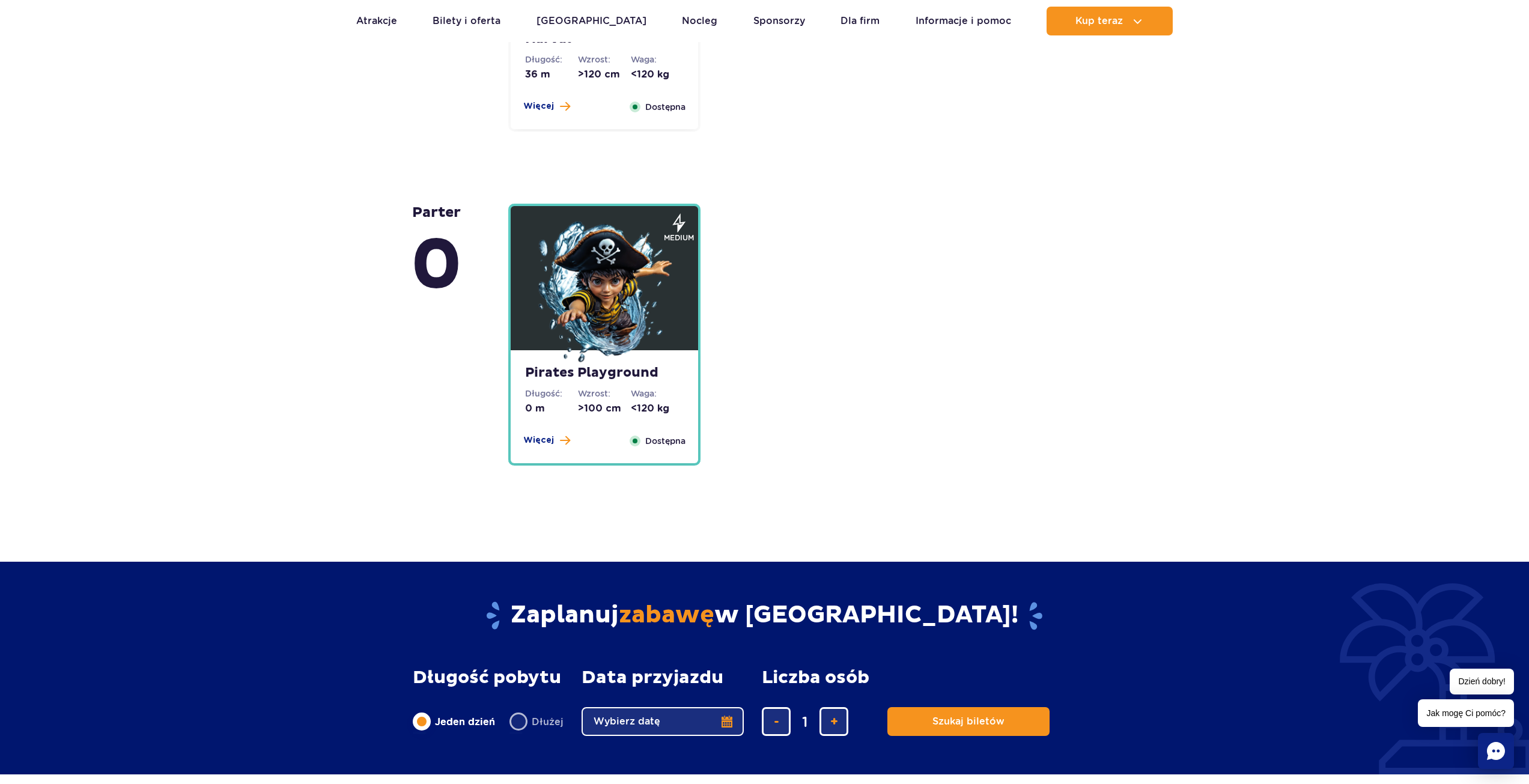
click at [593, 323] on img at bounding box center [604, 293] width 144 height 144
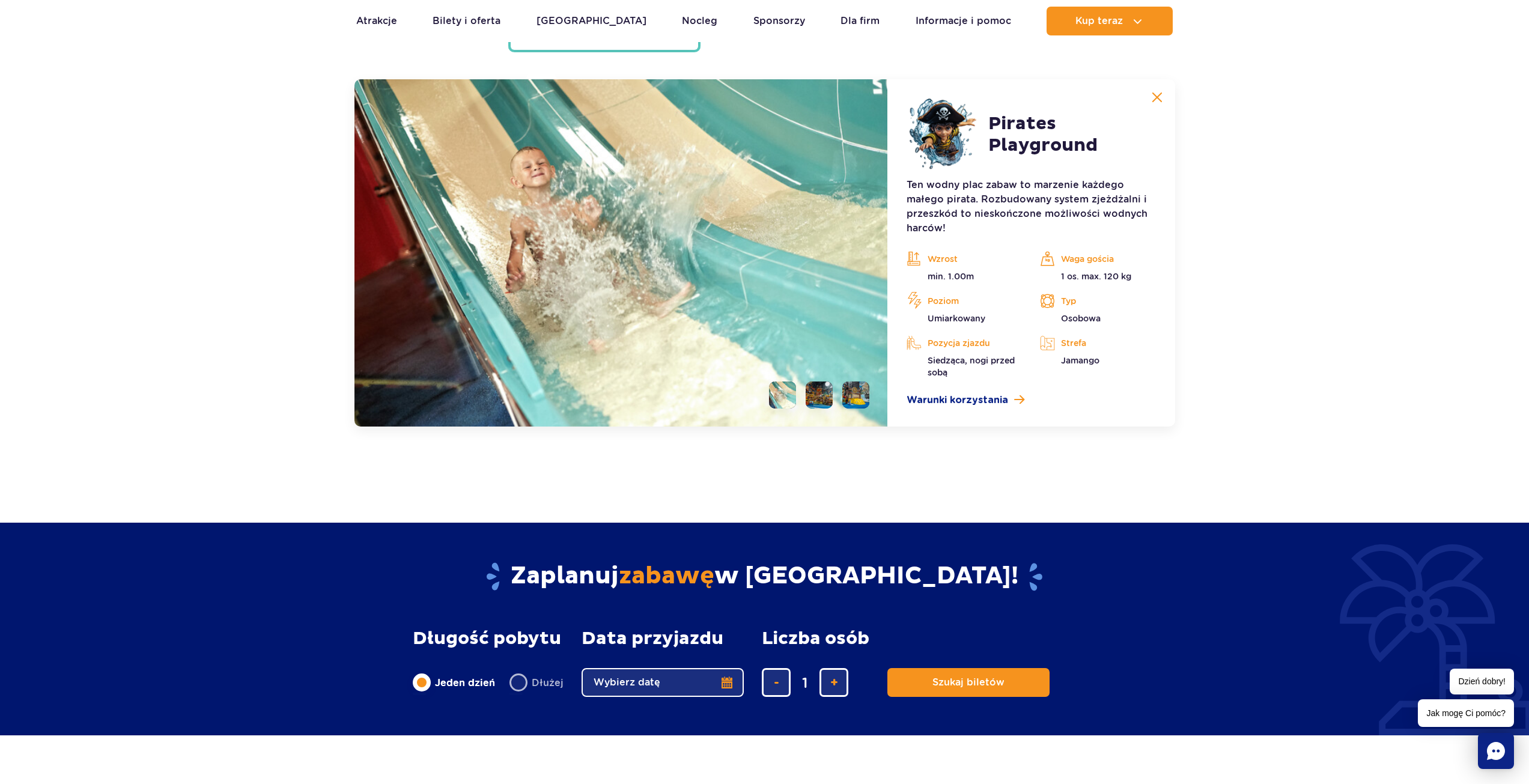
scroll to position [3346, 0]
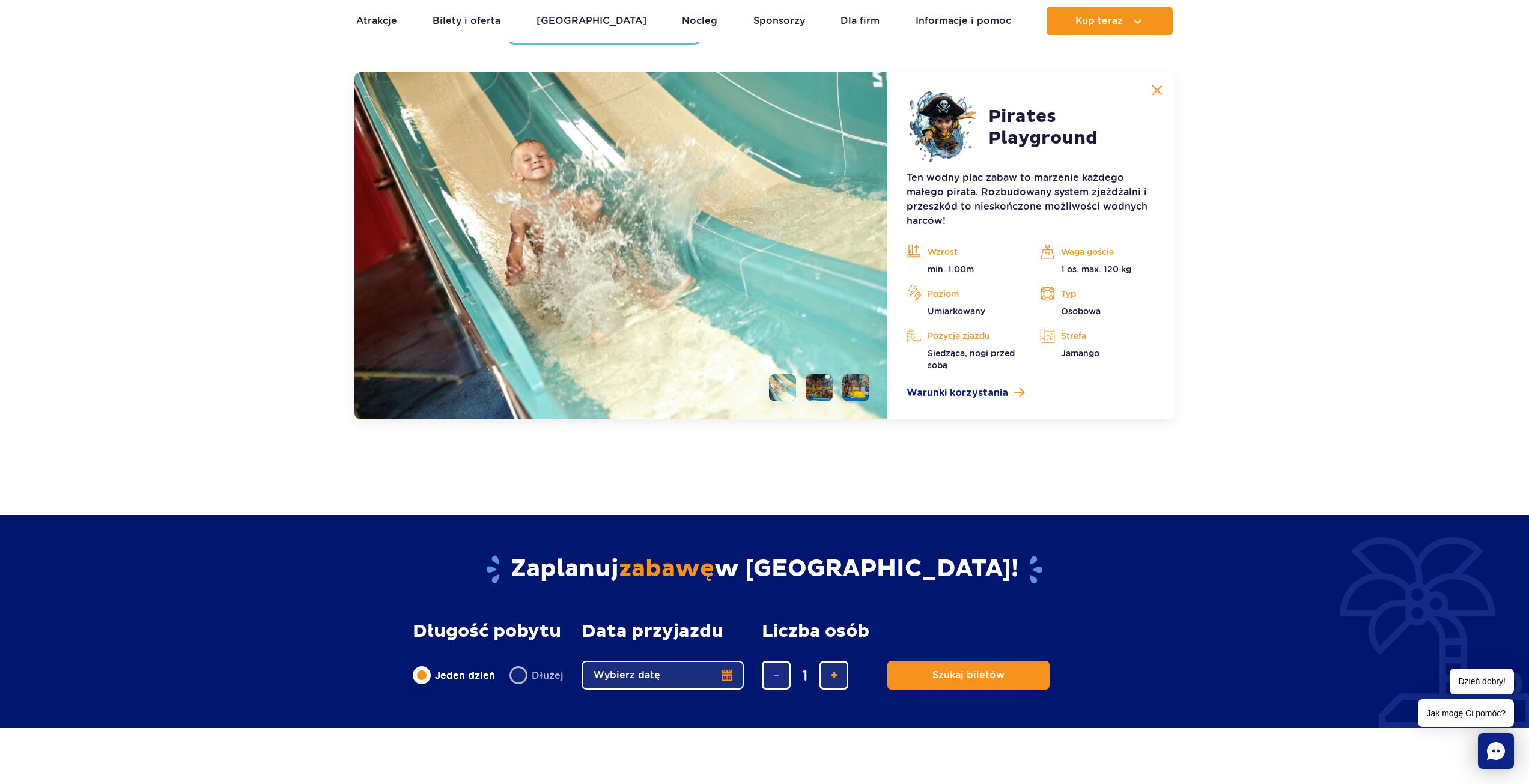
click at [810, 386] on li at bounding box center [818, 388] width 27 height 27
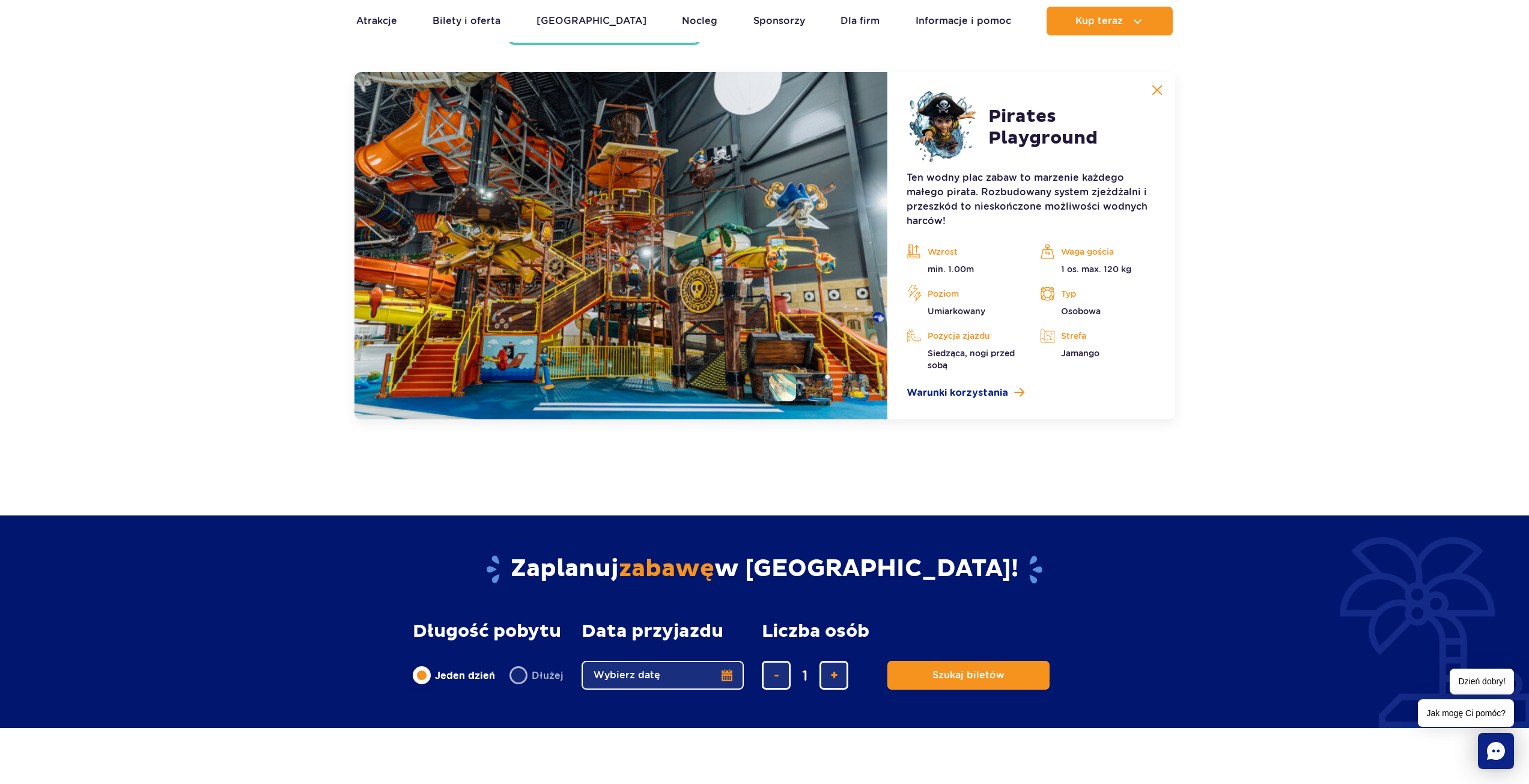
click at [852, 395] on li at bounding box center [855, 388] width 27 height 27
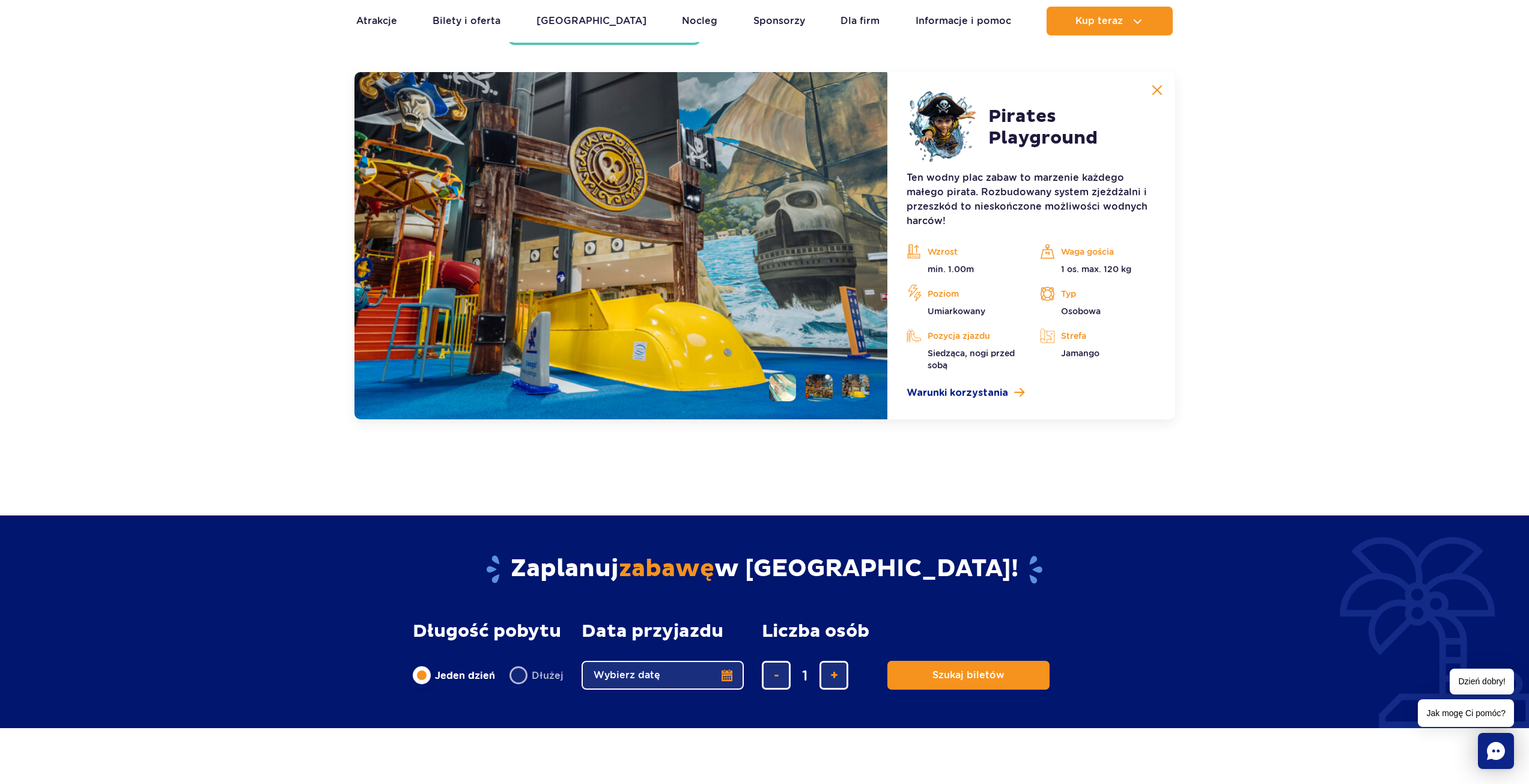
click at [787, 388] on li at bounding box center [782, 388] width 27 height 27
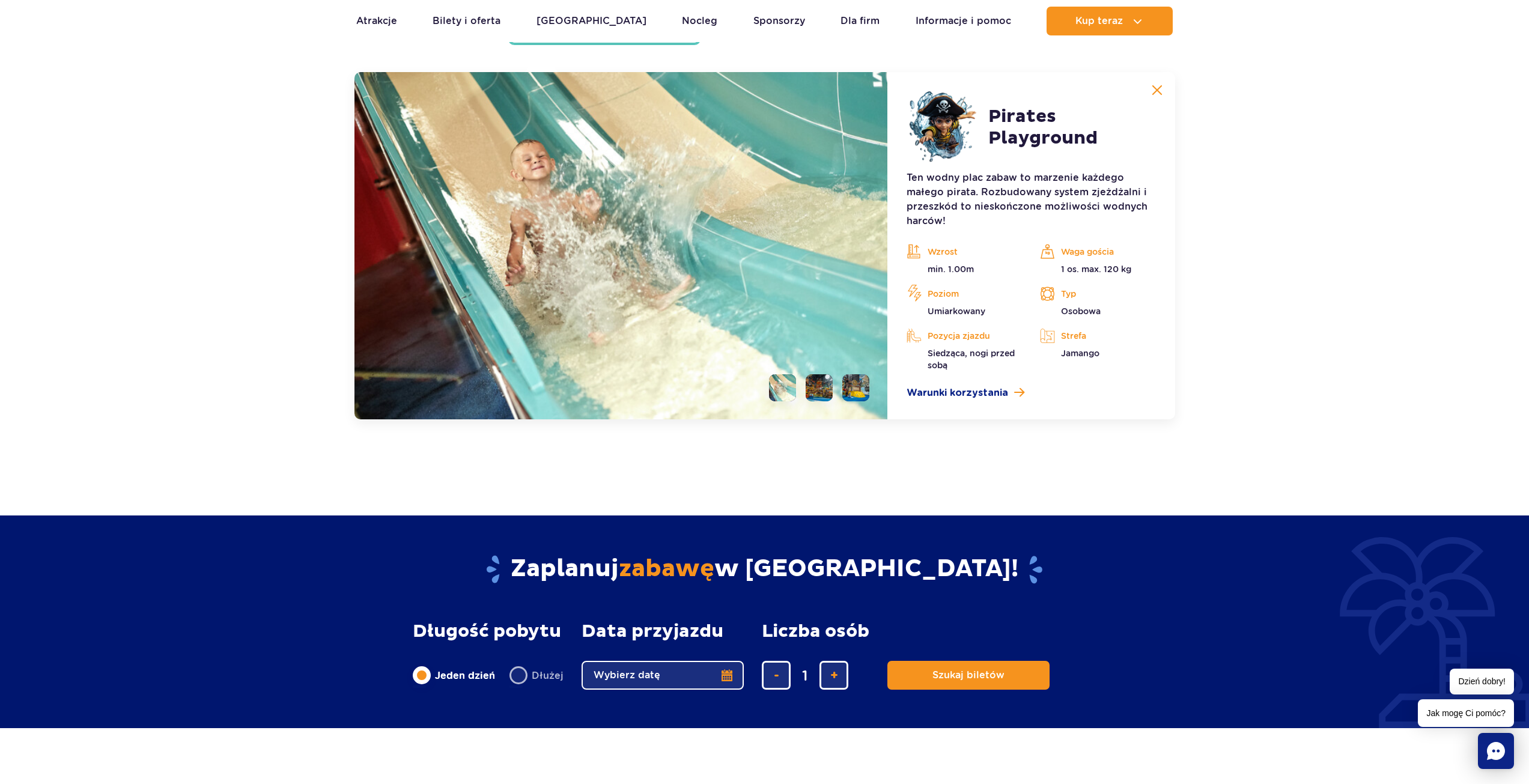
click at [821, 390] on li at bounding box center [818, 388] width 27 height 27
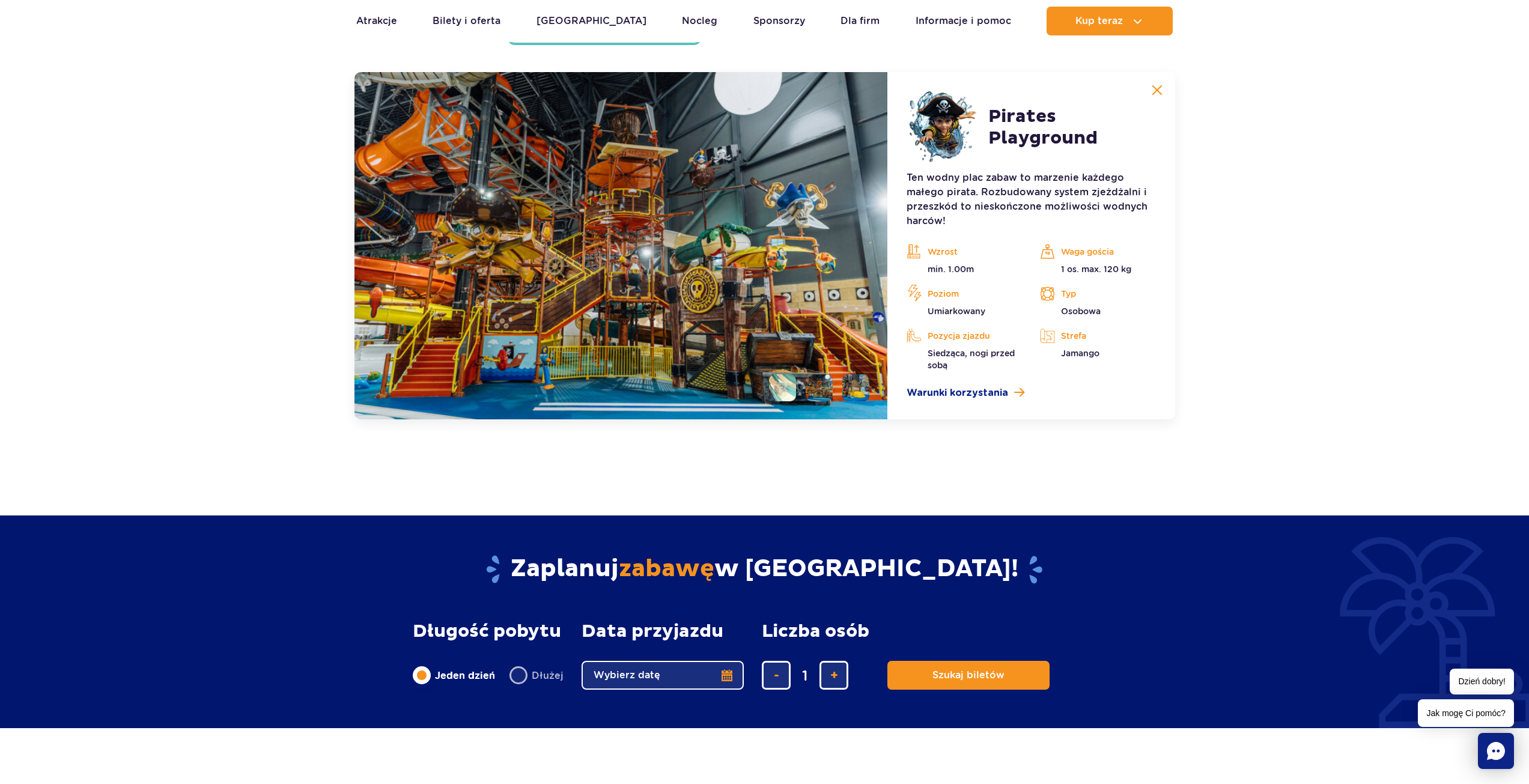
click at [846, 392] on li at bounding box center [855, 388] width 27 height 27
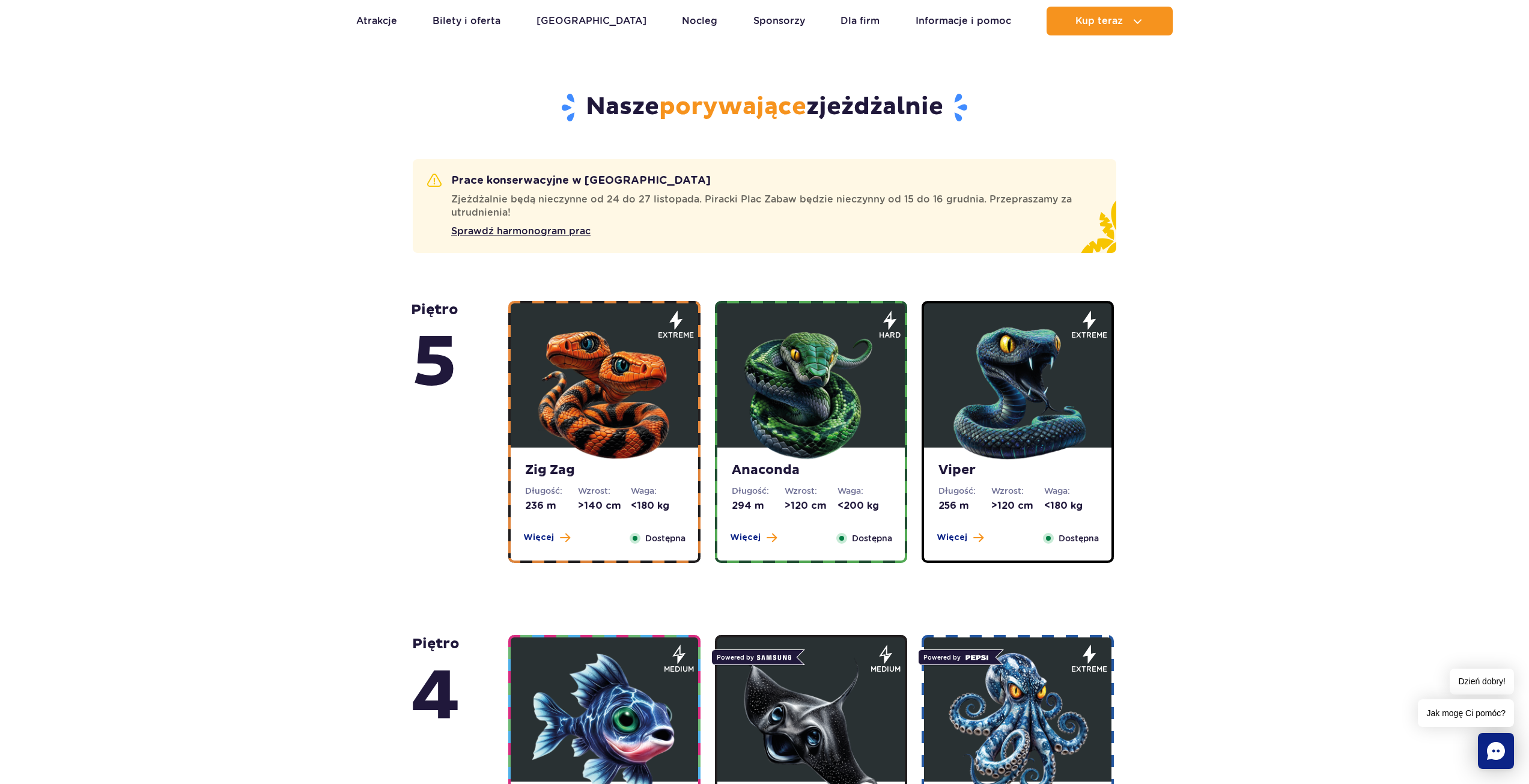
scroll to position [0, 0]
